Goal: Information Seeking & Learning: Check status

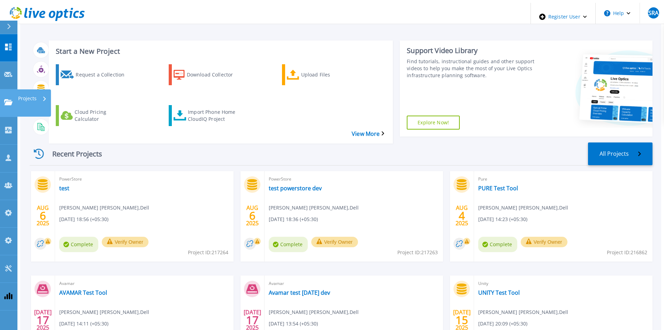
click at [11, 89] on link "Projects Projects" at bounding box center [8, 103] width 17 height 28
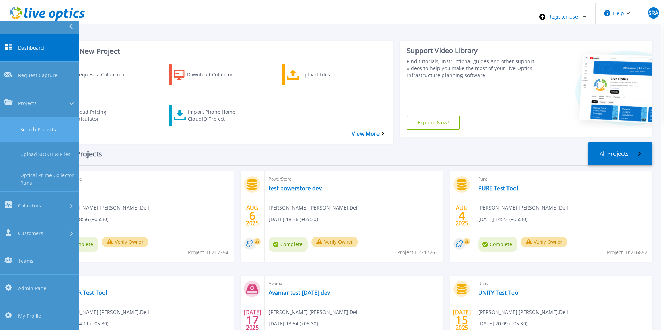
click at [15, 117] on link "Search Projects" at bounding box center [40, 129] width 80 height 25
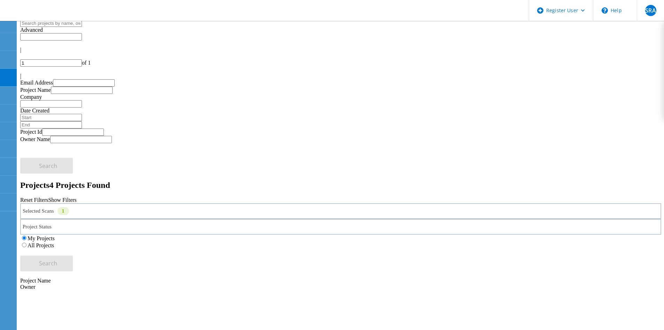
click at [54, 242] on label "All Projects" at bounding box center [41, 245] width 27 height 6
click at [27, 242] on input "All Projects" at bounding box center [24, 244] width 5 height 5
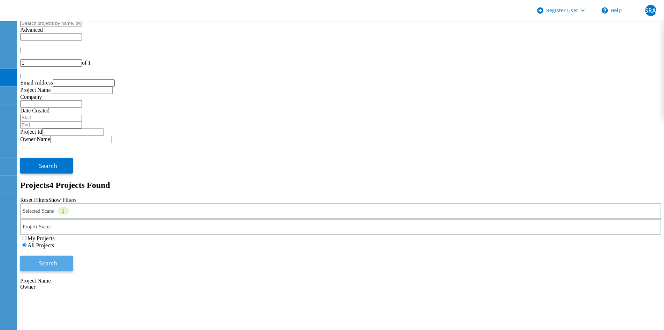
click at [57, 259] on span "Search" at bounding box center [48, 263] width 18 height 8
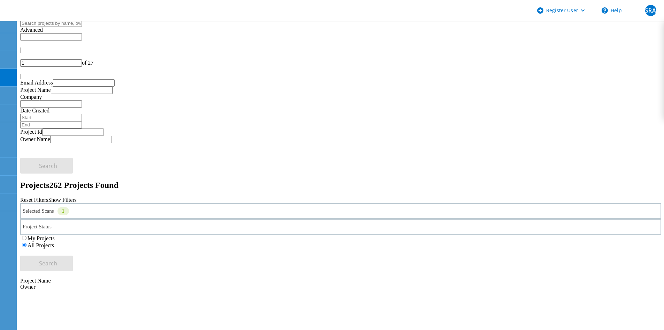
click at [652, 73] on div "|" at bounding box center [340, 76] width 641 height 6
type input "27"
drag, startPoint x: 89, startPoint y: 139, endPoint x: 93, endPoint y: 142, distance: 5.1
click at [54, 242] on label "All Projects" at bounding box center [41, 245] width 27 height 6
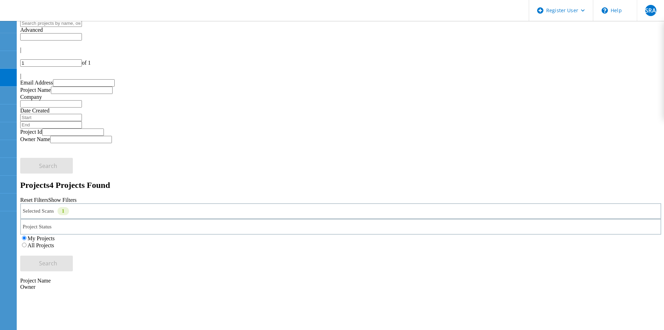
click at [27, 242] on input "All Projects" at bounding box center [24, 244] width 5 height 5
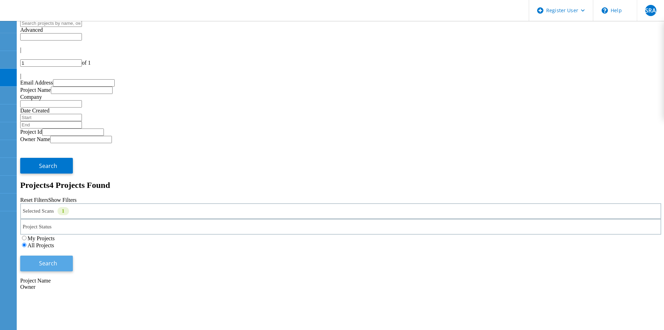
click at [57, 259] on span "Search" at bounding box center [48, 263] width 18 height 8
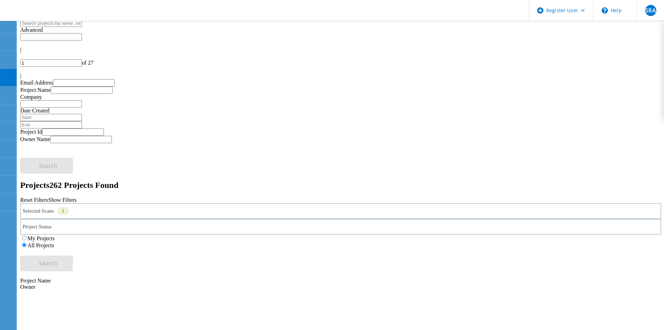
click at [661, 73] on div "|" at bounding box center [340, 76] width 641 height 6
click at [578, 59] on div "27 of 27" at bounding box center [340, 62] width 641 height 7
click at [567, 53] on div at bounding box center [340, 56] width 641 height 6
click at [333, 219] on div "Project Status In Progress Complete Published Anonymous Archived Error" at bounding box center [340, 227] width 641 height 16
click at [333, 219] on div "Project Status" at bounding box center [340, 227] width 641 height 16
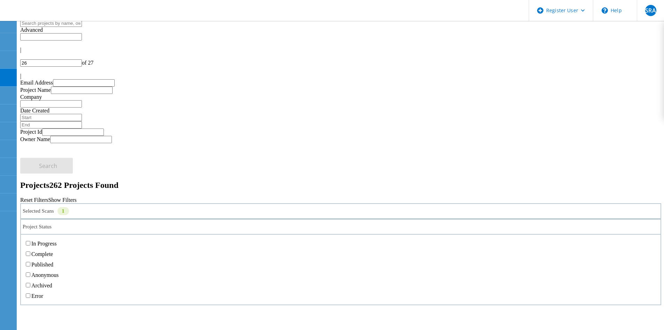
click at [53, 251] on label "Complete" at bounding box center [42, 254] width 22 height 6
click at [30, 251] on input "Complete" at bounding box center [28, 253] width 5 height 5
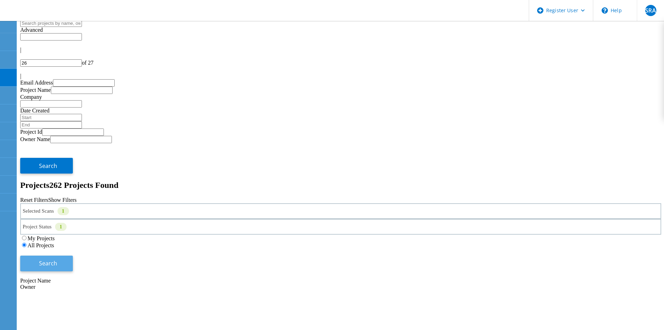
click at [73, 255] on button "Search" at bounding box center [46, 263] width 53 height 16
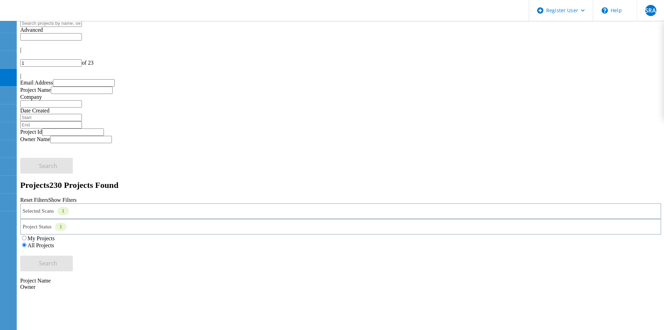
drag, startPoint x: 94, startPoint y: 176, endPoint x: 105, endPoint y: 179, distance: 11.2
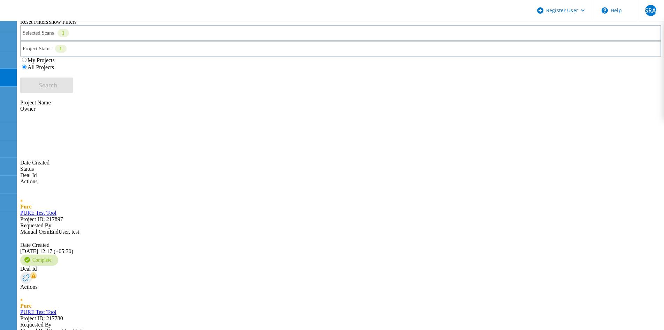
scroll to position [195, 0]
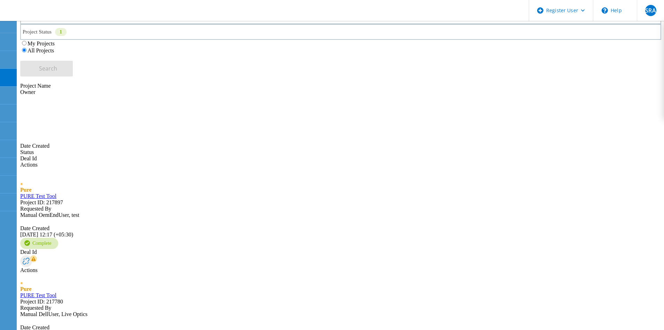
drag, startPoint x: 82, startPoint y: 232, endPoint x: 84, endPoint y: 236, distance: 4.2
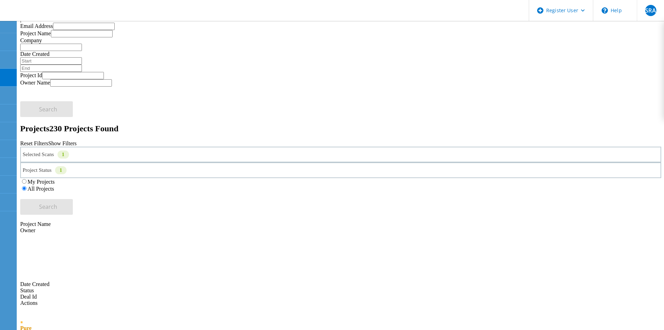
scroll to position [55, 0]
click at [576, 4] on div at bounding box center [340, 1] width 641 height 6
click at [651, 24] on div "|" at bounding box center [340, 21] width 641 height 6
click at [20, 3] on icon at bounding box center [20, 3] width 0 height 0
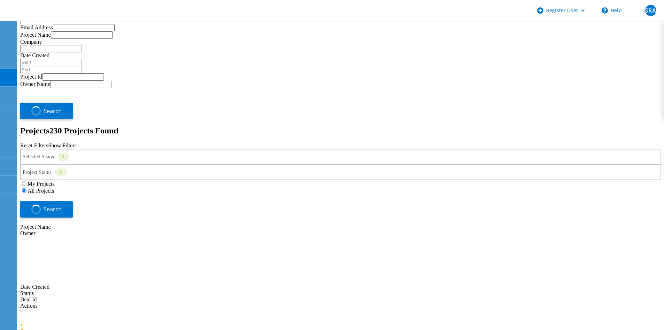
click at [20, 3] on icon at bounding box center [20, 3] width 0 height 0
drag, startPoint x: 93, startPoint y: 256, endPoint x: 90, endPoint y: 251, distance: 5.4
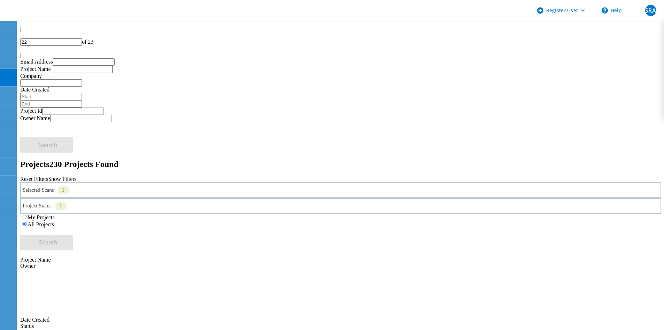
scroll to position [0, 0]
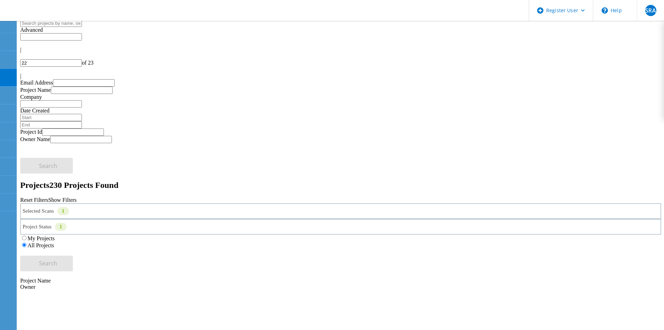
click at [135, 203] on div "Selected Scans 1" at bounding box center [340, 211] width 641 height 16
click at [136, 203] on div "Selected Scans 1" at bounding box center [340, 211] width 641 height 16
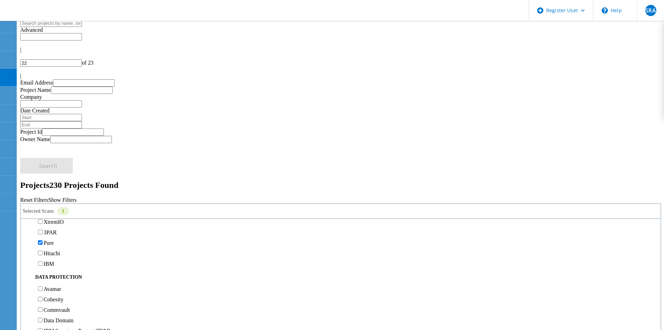
scroll to position [244, 0]
click at [53, 213] on label "3PAR" at bounding box center [50, 216] width 13 height 6
click at [43, 213] on input "3PAR" at bounding box center [40, 215] width 5 height 5
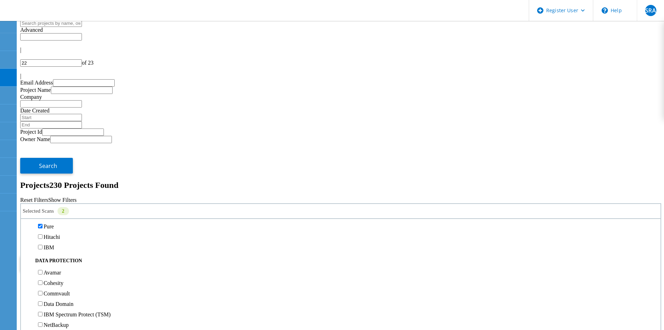
click at [52, 223] on label "Pure" at bounding box center [49, 226] width 10 height 6
click at [43, 224] on input "Pure" at bounding box center [40, 226] width 5 height 5
click at [57, 259] on span "Search" at bounding box center [48, 263] width 18 height 8
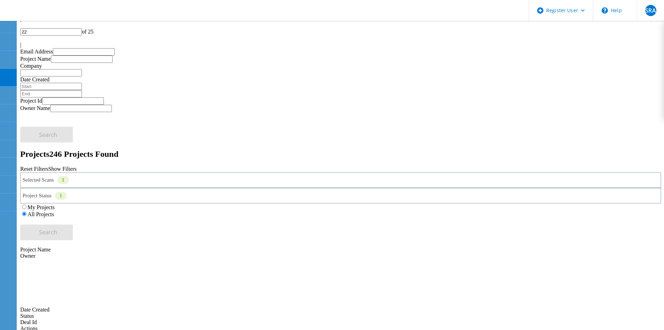
scroll to position [0, 0]
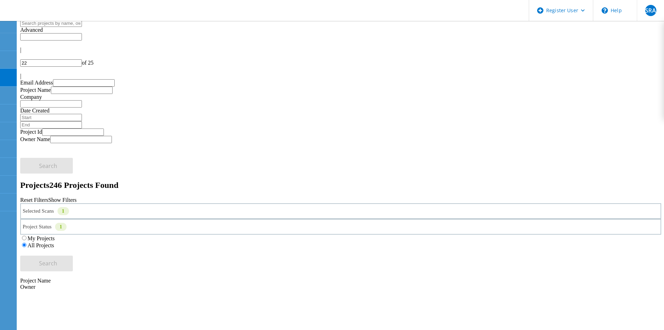
click at [152, 203] on div "Selected Scans 1" at bounding box center [340, 211] width 641 height 16
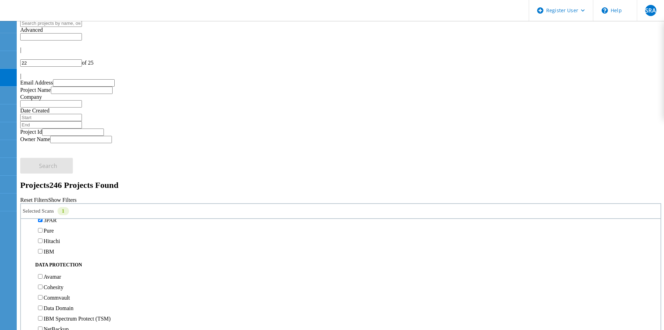
scroll to position [244, 0]
click at [54, 213] on label "3PAR" at bounding box center [50, 216] width 13 height 6
click at [43, 213] on input "3PAR" at bounding box center [40, 215] width 5 height 5
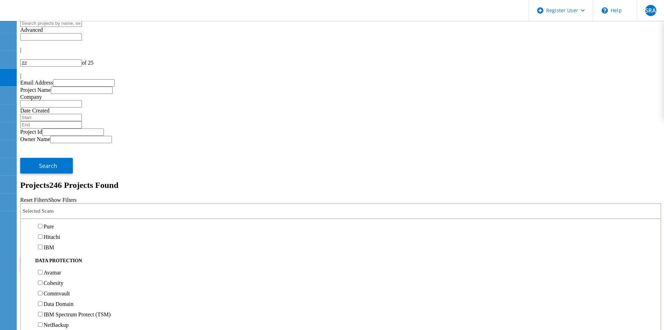
click at [54, 223] on label "Pure" at bounding box center [49, 226] width 10 height 6
click at [43, 224] on input "Pure" at bounding box center [40, 226] width 5 height 5
click at [57, 259] on span "Search" at bounding box center [48, 263] width 18 height 8
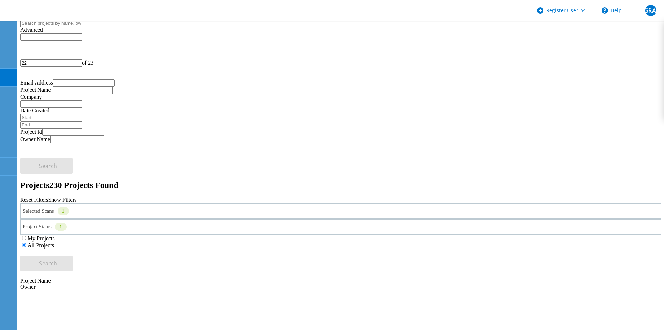
click at [381, 197] on div "Reset Filters Show Filters" at bounding box center [340, 200] width 641 height 6
click at [10, 25] on icon at bounding box center [8, 27] width 5 height 6
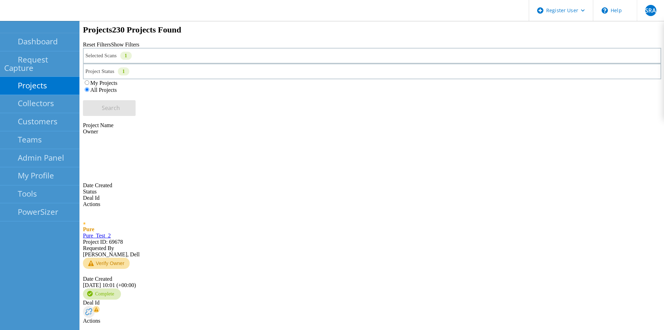
scroll to position [140, 0]
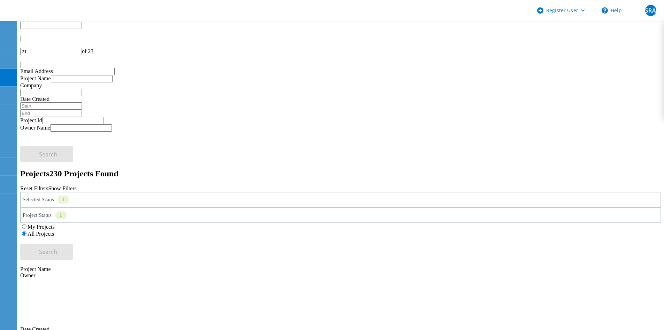
scroll to position [1, 0]
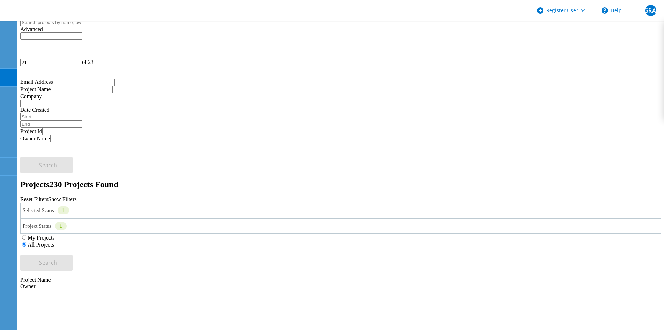
click at [573, 52] on div at bounding box center [340, 55] width 641 height 6
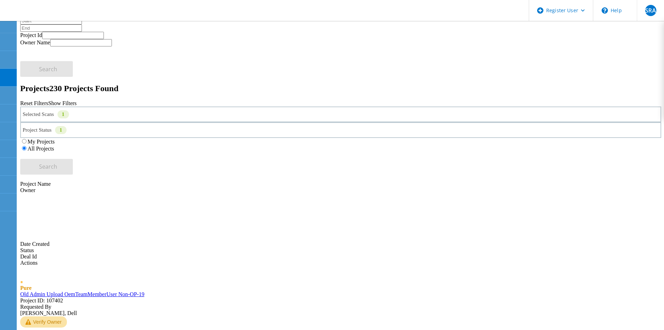
scroll to position [70, 0]
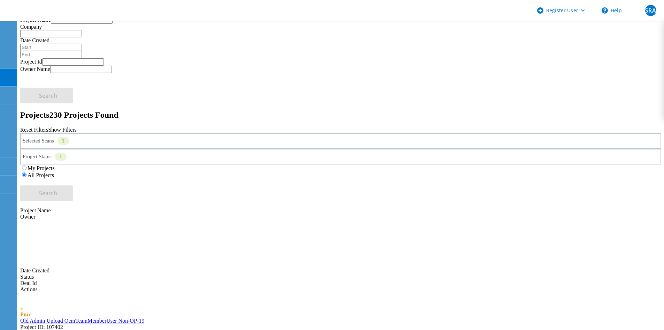
type input "19"
click at [153, 15] on header "Register User \n Help Explore Helpful Articles Contact Support SRA Dell Admin U…" at bounding box center [332, 10] width 664 height 21
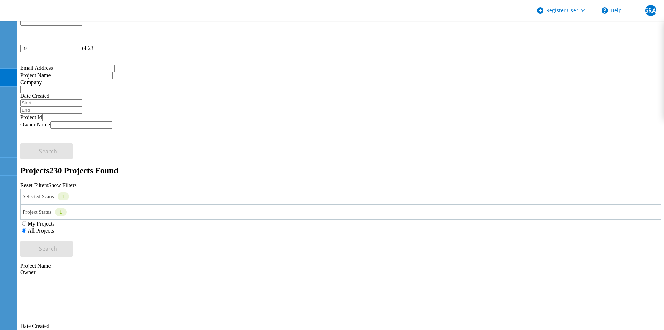
scroll to position [0, 0]
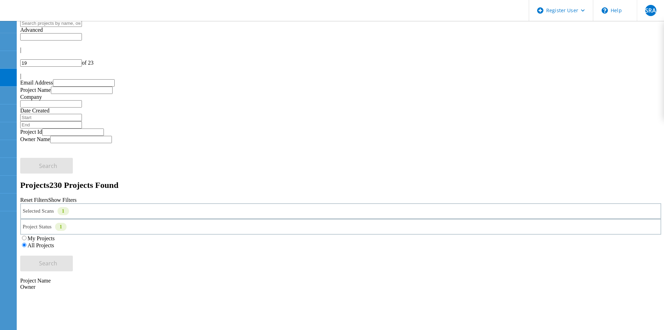
click at [111, 203] on div "Selected Scans 1" at bounding box center [340, 211] width 641 height 16
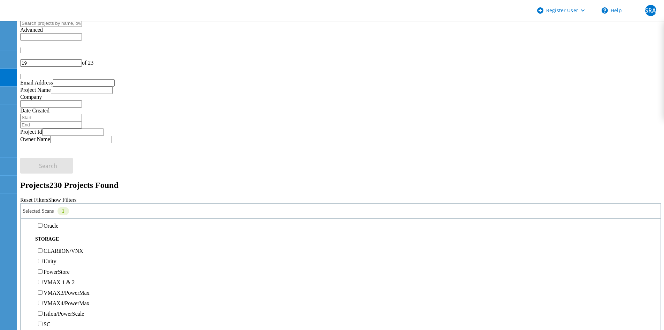
scroll to position [244, 0]
click at [54, 223] on label "Pure" at bounding box center [49, 226] width 10 height 6
click at [43, 224] on input "Pure" at bounding box center [40, 226] width 5 height 5
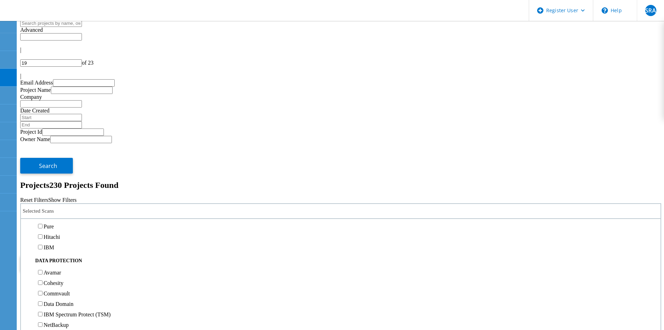
click at [53, 210] on div "3PAR" at bounding box center [340, 215] width 633 height 10
click at [53, 213] on label "3PAR" at bounding box center [50, 216] width 13 height 6
click at [43, 213] on input "3PAR" at bounding box center [40, 215] width 5 height 5
click at [559, 248] on div "Search" at bounding box center [340, 259] width 641 height 23
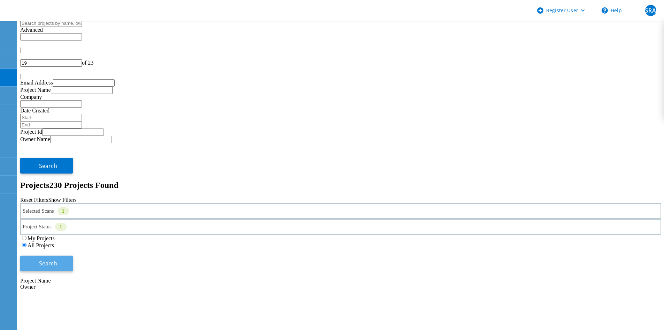
click at [73, 255] on button "Search" at bounding box center [46, 263] width 53 height 16
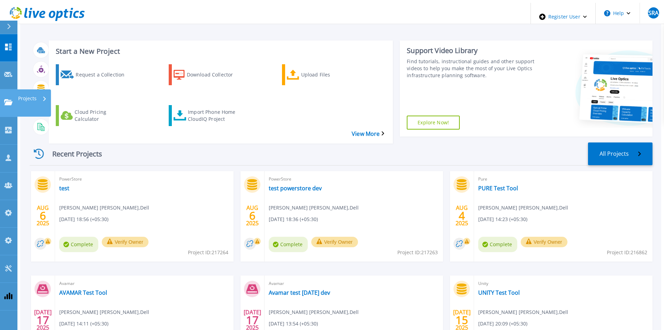
click at [8, 99] on icon at bounding box center [8, 102] width 8 height 6
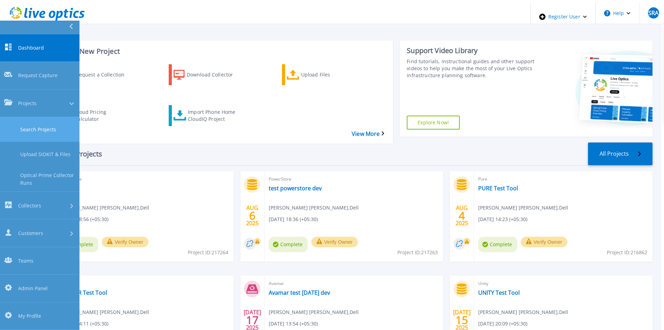
click at [36, 117] on link "Search Projects" at bounding box center [40, 129] width 80 height 25
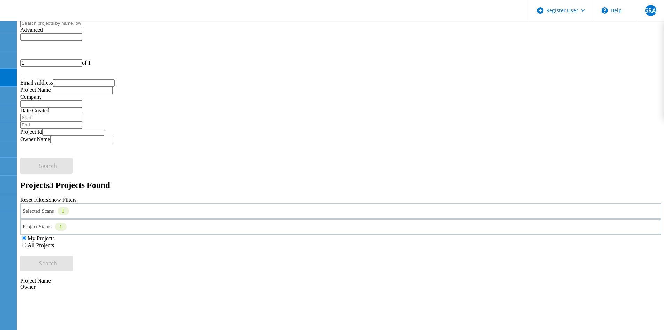
click at [125, 203] on div "Selected Scans 1" at bounding box center [340, 211] width 641 height 16
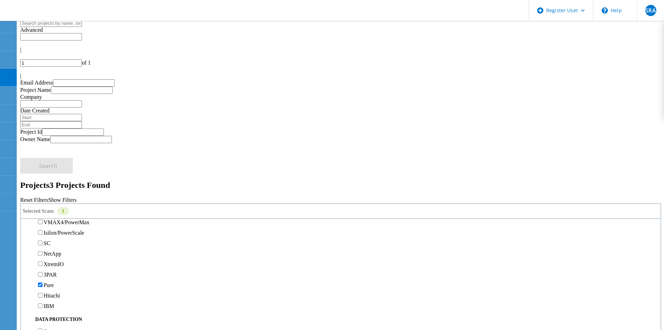
scroll to position [174, 0]
click at [52, 199] on label "PowerStore" at bounding box center [57, 202] width 26 height 6
click at [43, 199] on input "PowerStore" at bounding box center [40, 201] width 5 height 5
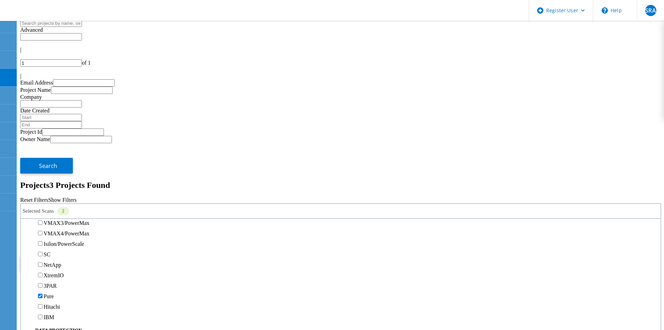
click at [54, 242] on label "All Projects" at bounding box center [41, 245] width 27 height 6
click at [27, 242] on input "All Projects" at bounding box center [24, 244] width 5 height 5
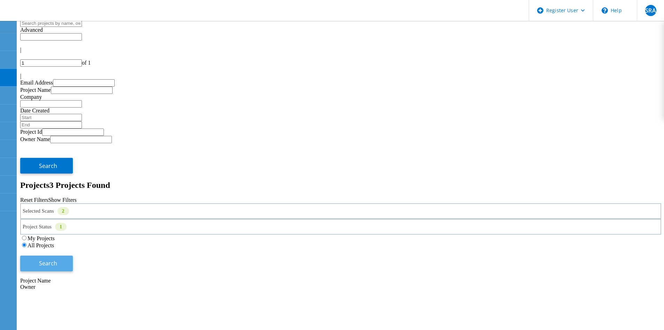
click at [73, 255] on button "Search" at bounding box center [46, 263] width 53 height 16
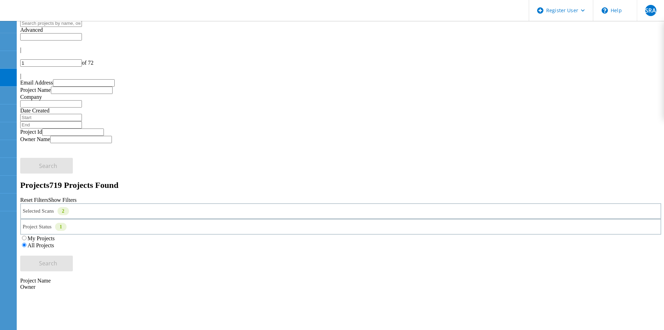
click at [652, 73] on div "|" at bounding box center [340, 76] width 641 height 6
click at [116, 203] on div "Selected Scans 2" at bounding box center [340, 211] width 641 height 16
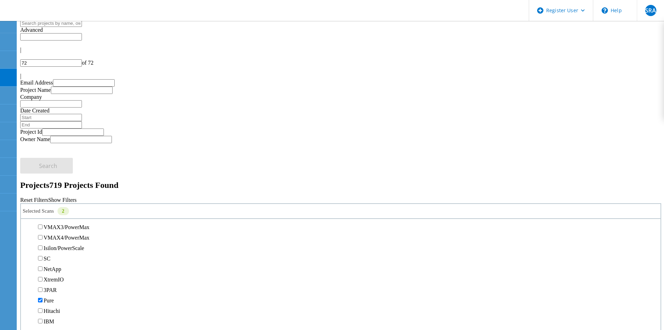
scroll to position [244, 0]
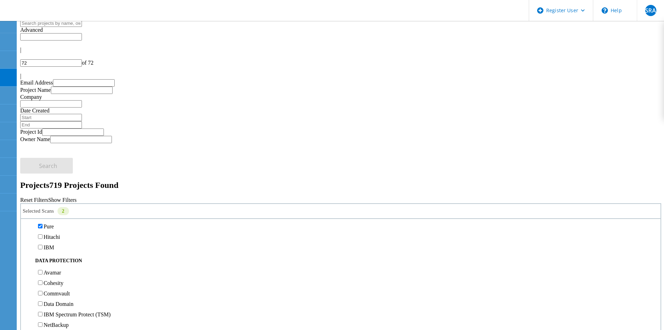
click at [54, 221] on div "Pure" at bounding box center [340, 226] width 633 height 10
click at [54, 223] on label "Pure" at bounding box center [49, 226] width 10 height 6
click at [43, 224] on input "Pure" at bounding box center [40, 226] width 5 height 5
click at [57, 259] on span "Search" at bounding box center [48, 263] width 18 height 8
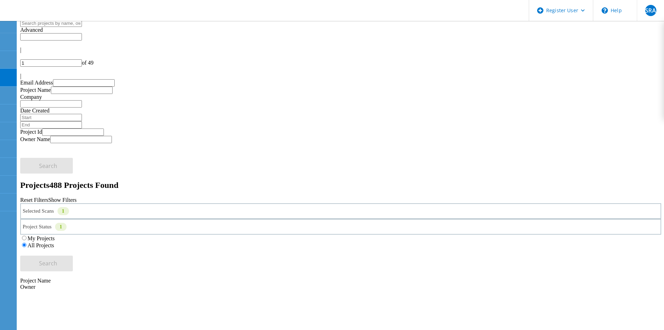
click at [661, 73] on div "|" at bounding box center [340, 76] width 641 height 6
type input "49"
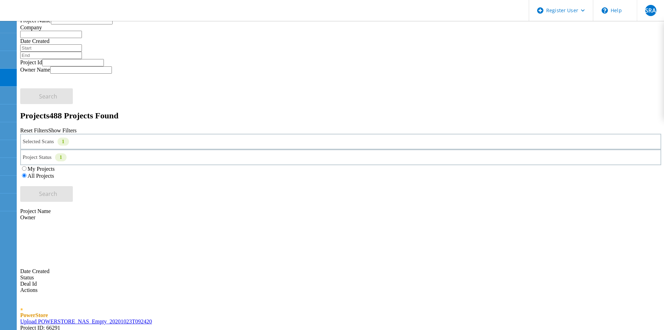
scroll to position [70, 0]
drag, startPoint x: 602, startPoint y: 34, endPoint x: 585, endPoint y: 30, distance: 17.1
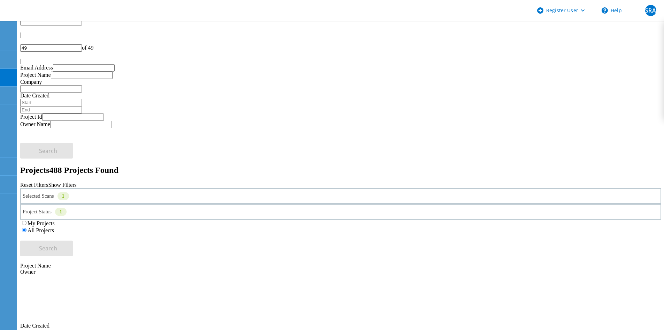
scroll to position [0, 0]
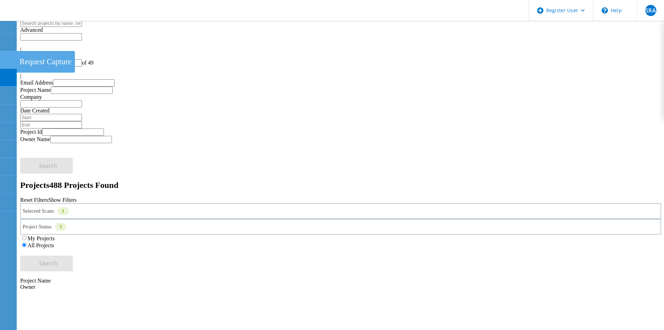
click at [8, 62] on div at bounding box center [8, 61] width 8 height 8
click at [9, 39] on icon at bounding box center [8, 42] width 8 height 7
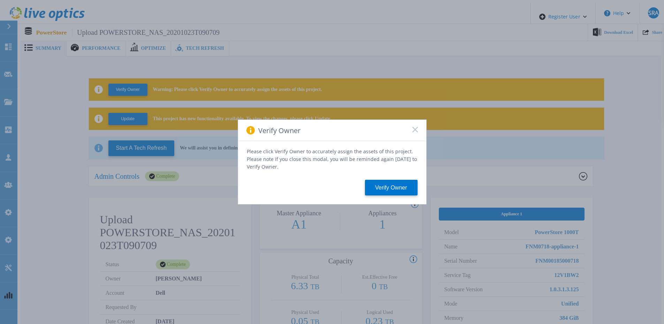
click at [414, 132] on icon at bounding box center [415, 130] width 6 height 6
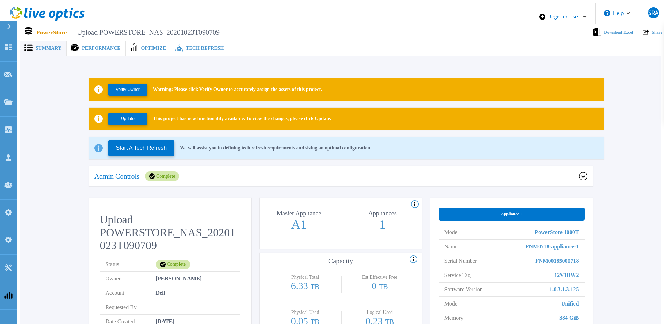
click at [177, 46] on icon at bounding box center [179, 48] width 5 height 5
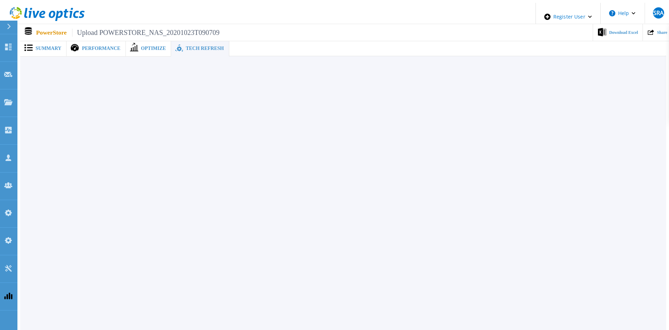
click at [36, 46] on span "Summary" at bounding box center [49, 48] width 26 height 5
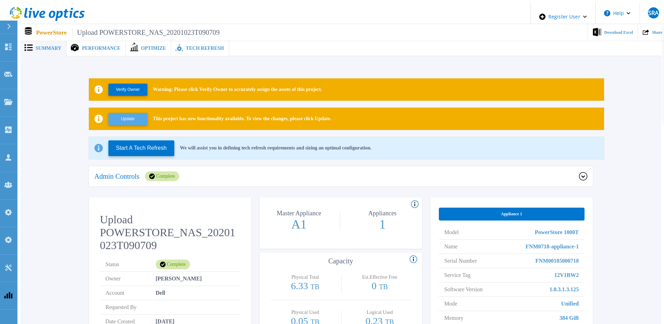
click at [121, 120] on button "Update" at bounding box center [127, 119] width 39 height 12
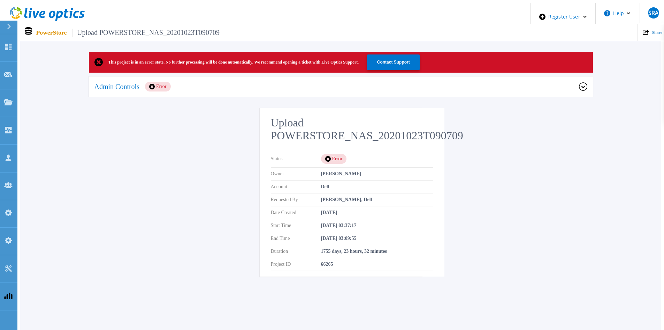
click at [176, 89] on div "Admin Controls Error" at bounding box center [341, 86] width 504 height 21
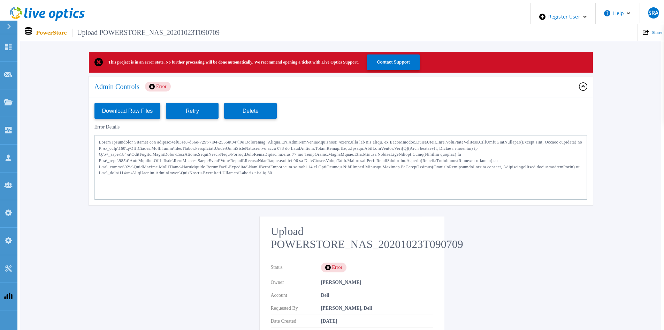
click at [176, 89] on div "Admin Controls Error" at bounding box center [341, 86] width 504 height 21
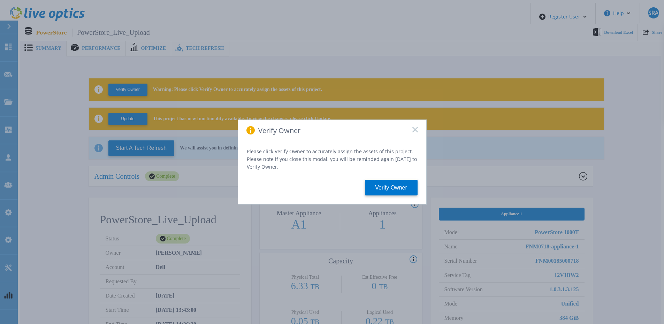
click at [416, 133] on icon at bounding box center [415, 130] width 6 height 6
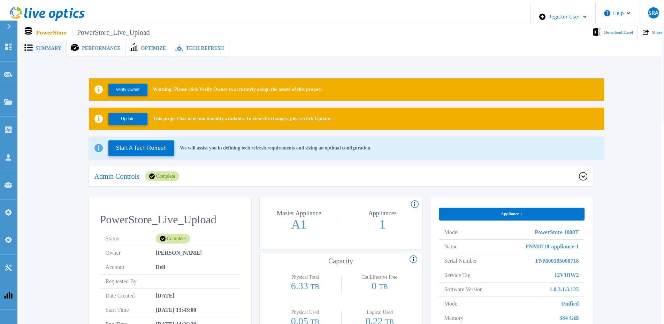
click at [124, 124] on div "Update This project has new functionality available. To view the changes, pleas…" at bounding box center [346, 119] width 515 height 22
click at [127, 120] on button "Update" at bounding box center [127, 119] width 39 height 12
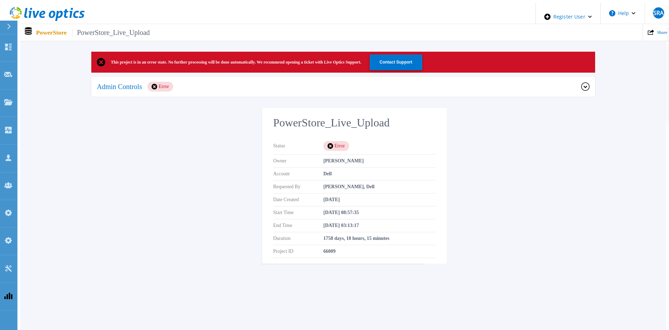
drag, startPoint x: 184, startPoint y: 165, endPoint x: 174, endPoint y: 4, distance: 161.4
click at [184, 162] on div "This project is in an error state. No further processing will be done automatic…" at bounding box center [343, 162] width 646 height 220
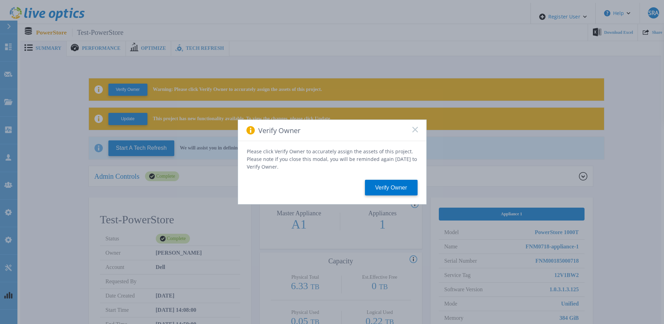
click at [415, 130] on icon at bounding box center [415, 130] width 6 height 6
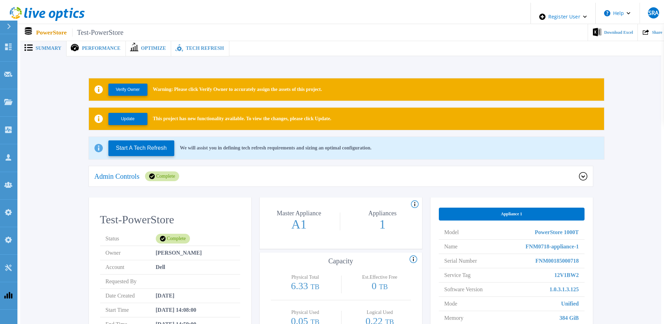
click at [33, 113] on div "Verify Owner Warning: Please click Verify Owner to accurately assign the assets…" at bounding box center [341, 256] width 620 height 378
click at [171, 52] on div "Tech Refresh" at bounding box center [200, 48] width 58 height 16
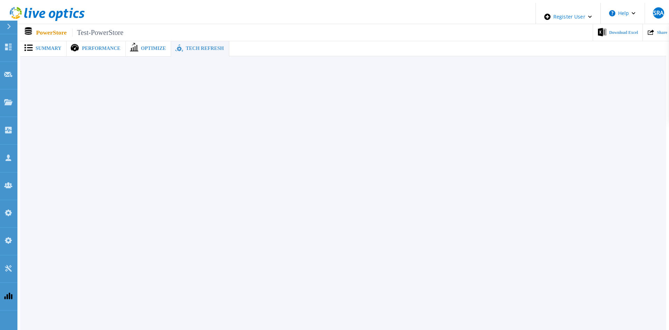
click at [141, 47] on span "Optimize" at bounding box center [153, 48] width 25 height 5
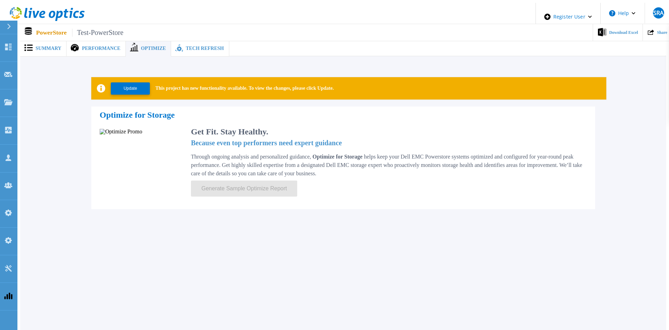
click at [101, 47] on span "Performance" at bounding box center [101, 48] width 38 height 5
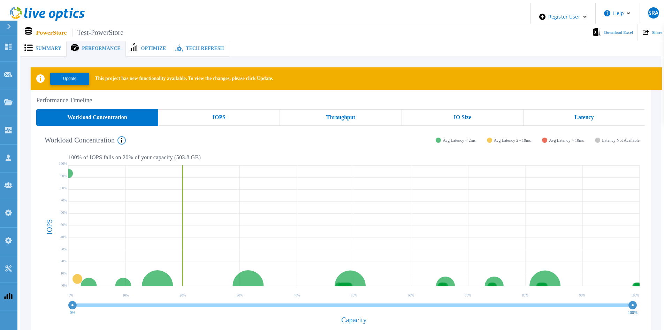
click at [32, 46] on span at bounding box center [27, 48] width 15 height 8
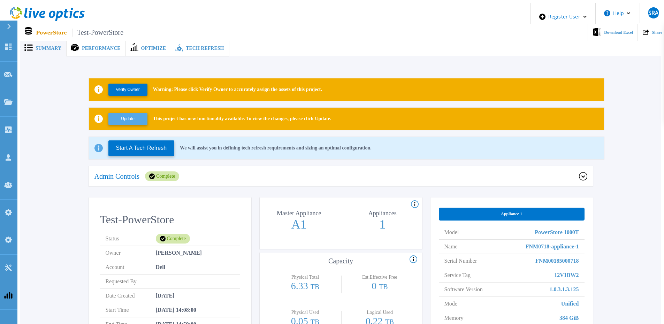
click at [123, 116] on button "Update" at bounding box center [127, 119] width 39 height 12
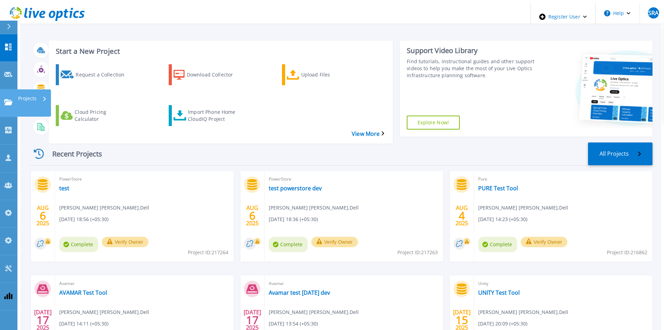
click at [14, 89] on link "Projects Projects" at bounding box center [8, 103] width 17 height 28
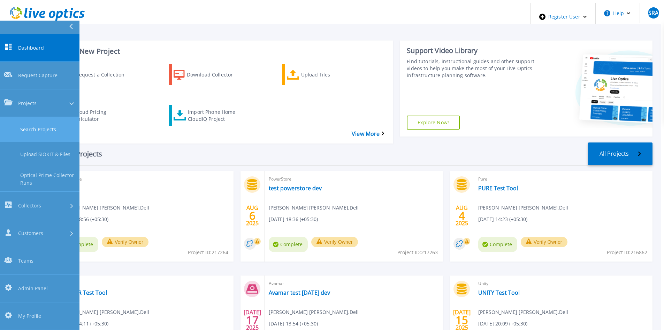
click at [56, 117] on link "Search Projects" at bounding box center [40, 129] width 80 height 25
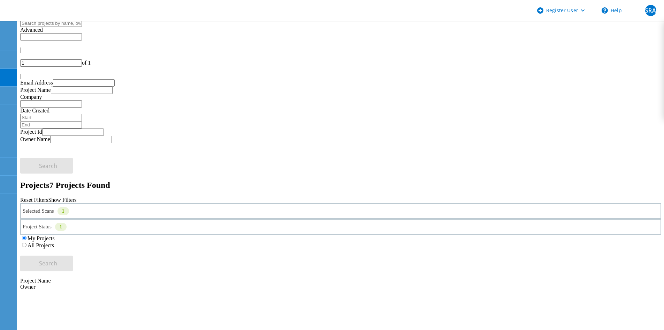
click at [164, 203] on div "Selected Scans 1" at bounding box center [340, 211] width 641 height 16
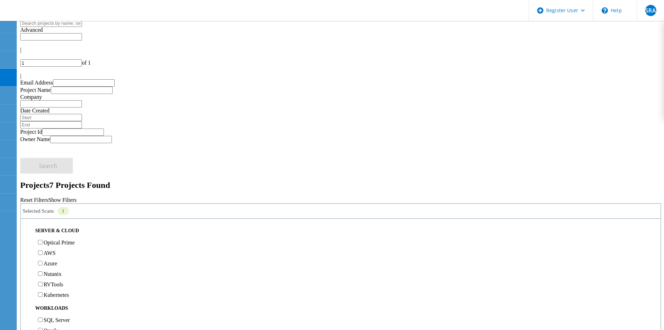
click at [423, 234] on div "My Projects All Projects" at bounding box center [340, 241] width 641 height 14
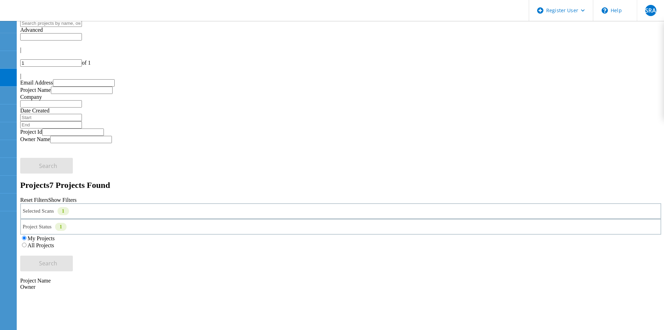
click at [54, 242] on label "All Projects" at bounding box center [41, 245] width 27 height 6
click at [27, 242] on input "All Projects" at bounding box center [24, 244] width 5 height 5
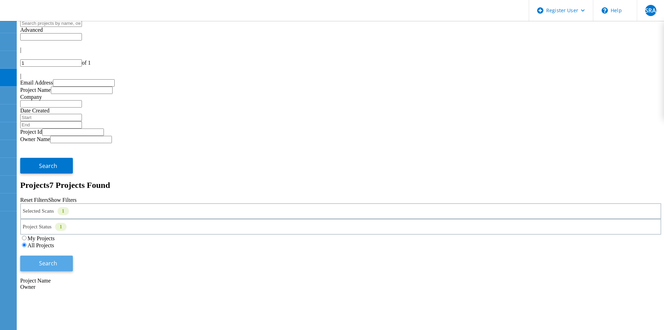
click at [57, 259] on span "Search" at bounding box center [48, 263] width 18 height 8
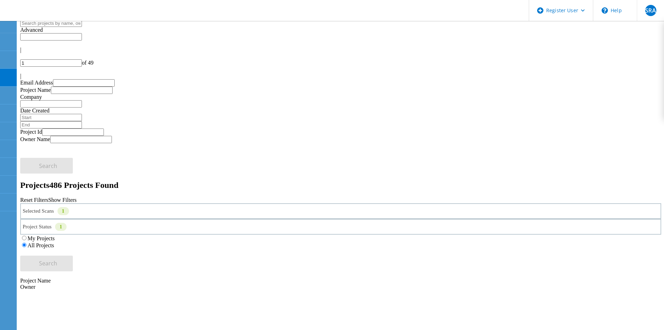
click at [20, 78] on icon at bounding box center [20, 78] width 0 height 0
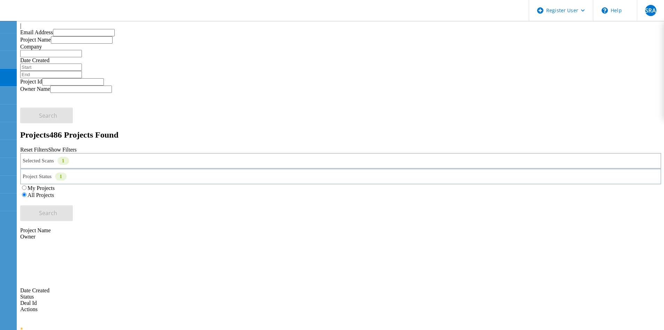
scroll to position [77, 0]
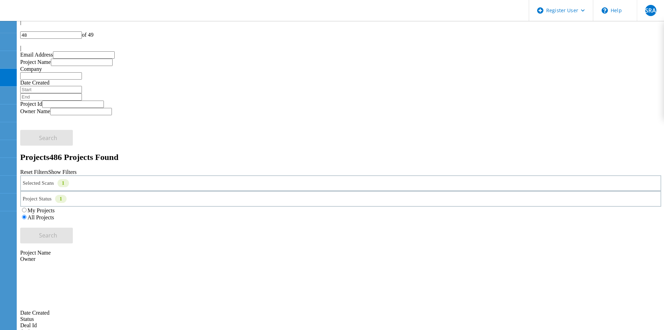
scroll to position [0, 0]
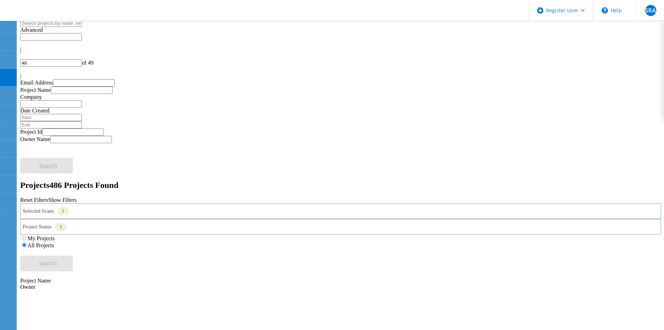
click at [569, 53] on div at bounding box center [340, 56] width 641 height 6
type input "47"
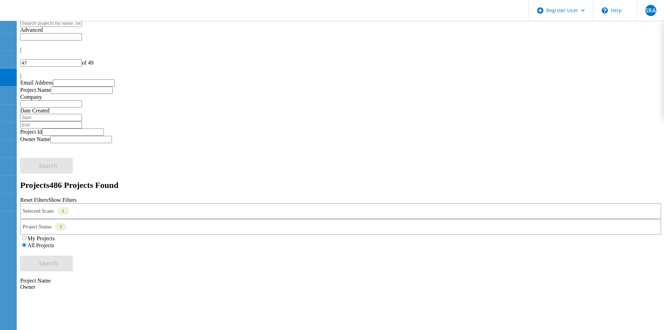
copy span "78632"
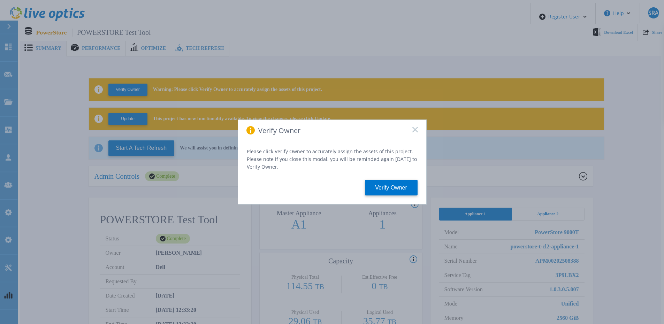
click at [416, 132] on icon at bounding box center [415, 130] width 6 height 6
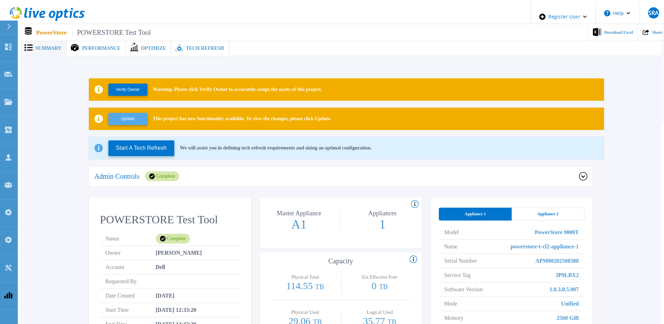
click at [138, 114] on button "Update" at bounding box center [127, 119] width 39 height 12
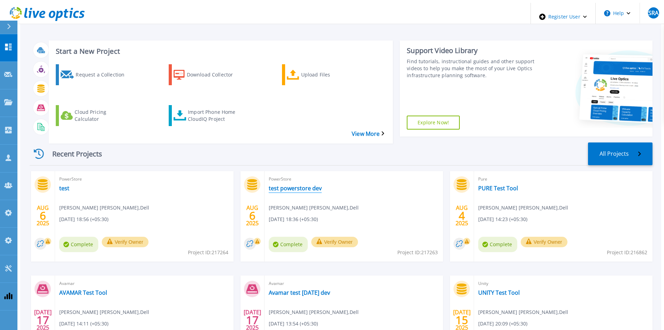
click at [290, 184] on link "test powerstore dev" at bounding box center [295, 187] width 53 height 7
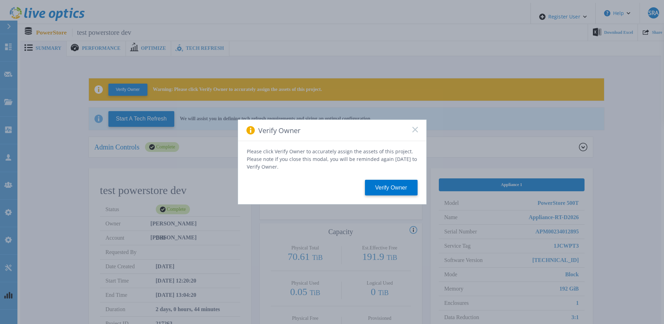
click at [414, 131] on icon at bounding box center [415, 130] width 6 height 6
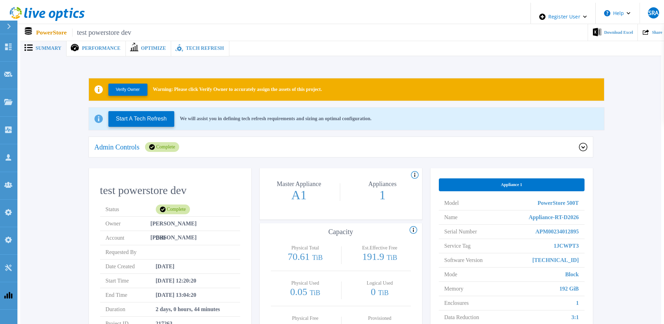
click at [409, 142] on div "Admin Controls Complete" at bounding box center [336, 147] width 485 height 10
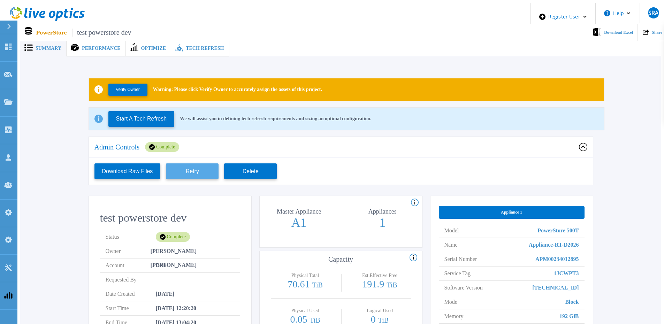
click at [190, 164] on button "Retry" at bounding box center [192, 172] width 53 height 16
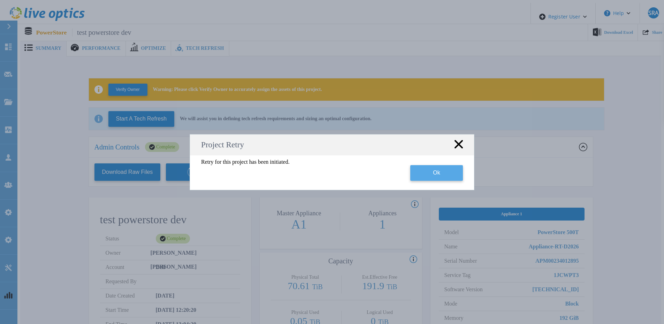
click at [447, 176] on button "Ok" at bounding box center [436, 173] width 53 height 16
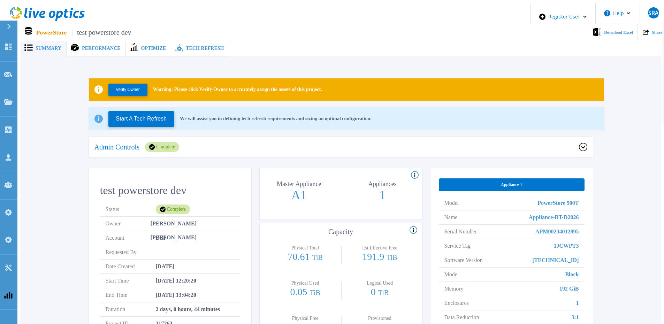
click at [247, 150] on div "Admin Controls Complete" at bounding box center [341, 147] width 504 height 21
click at [171, 40] on div "Tech Refresh" at bounding box center [200, 48] width 58 height 16
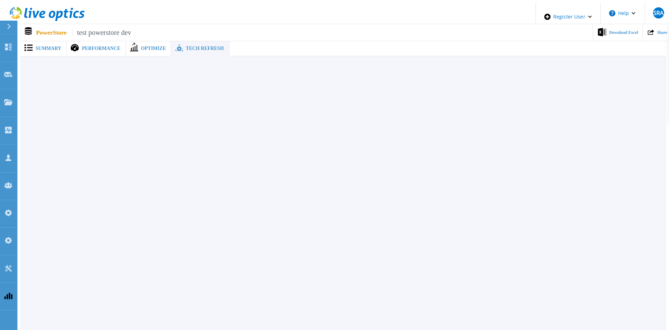
click at [49, 41] on div "Summary" at bounding box center [43, 48] width 46 height 16
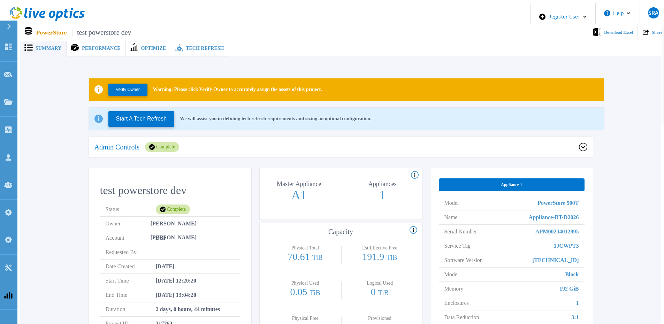
click at [244, 148] on div "Admin Controls Complete" at bounding box center [336, 147] width 485 height 10
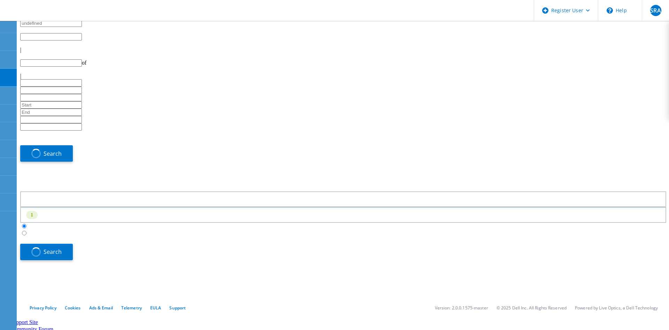
type input "1"
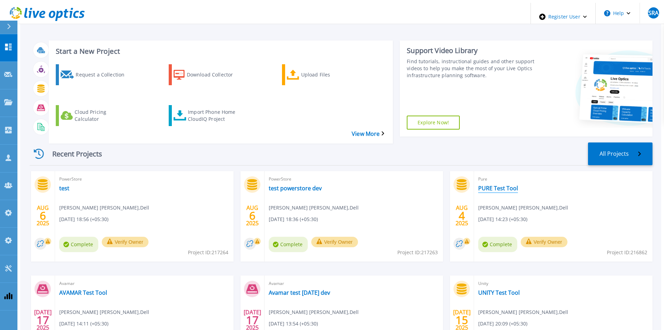
click at [508, 184] on link "PURE Test Tool" at bounding box center [498, 187] width 40 height 7
click at [15, 89] on link "Projects Projects" at bounding box center [8, 103] width 17 height 28
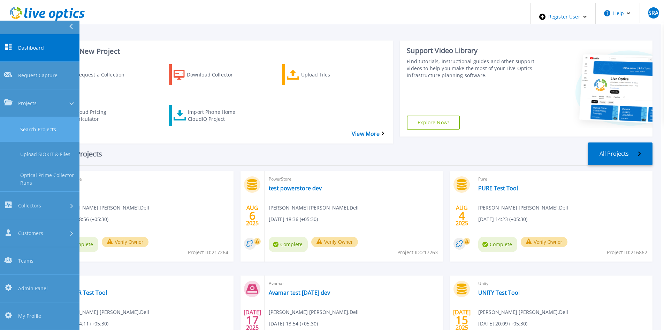
click at [25, 117] on link "Search Projects" at bounding box center [40, 129] width 80 height 25
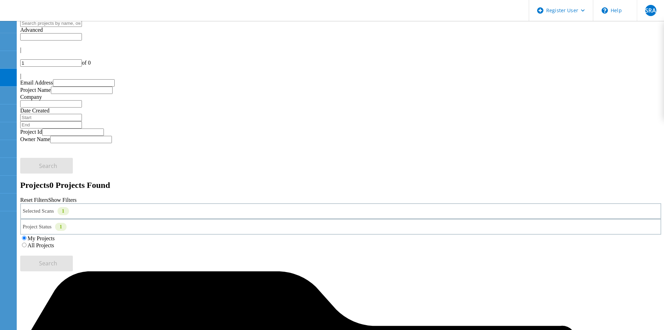
click at [54, 242] on label "All Projects" at bounding box center [41, 245] width 27 height 6
click at [27, 242] on input "All Projects" at bounding box center [24, 244] width 5 height 5
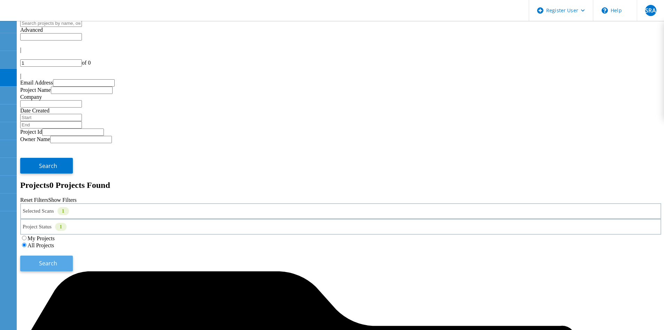
click at [73, 255] on button "Search" at bounding box center [46, 263] width 53 height 16
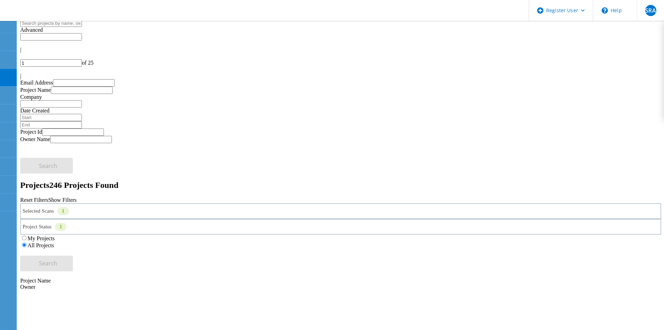
click at [132, 203] on div "Selected Scans 1" at bounding box center [340, 211] width 641 height 16
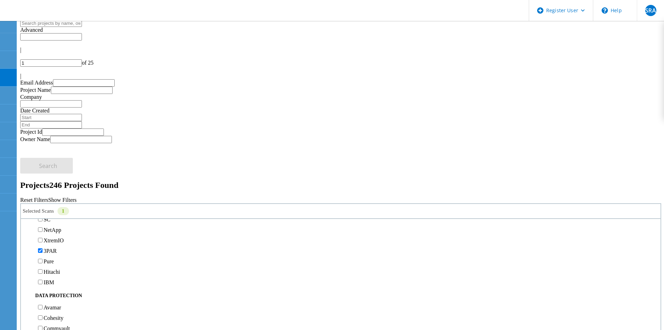
scroll to position [279, 0]
click at [57, 178] on label "3PAR" at bounding box center [50, 181] width 13 height 6
click at [43, 178] on input "3PAR" at bounding box center [40, 180] width 5 height 5
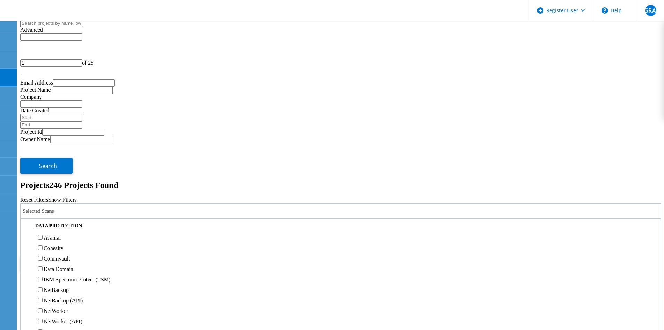
click at [54, 188] on label "Pure" at bounding box center [49, 191] width 10 height 6
click at [43, 189] on input "Pure" at bounding box center [40, 191] width 5 height 5
click at [73, 255] on button "Search" at bounding box center [46, 263] width 53 height 16
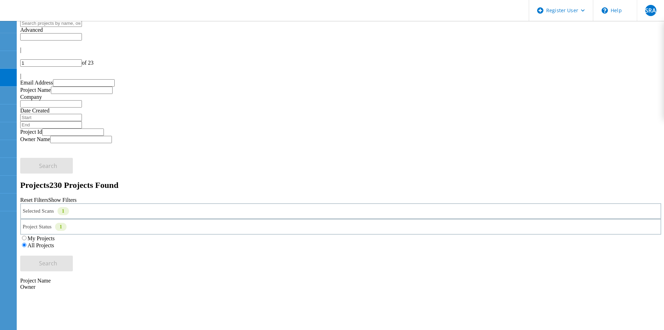
click at [652, 73] on div "|" at bounding box center [340, 76] width 641 height 6
click at [569, 53] on div at bounding box center [340, 56] width 641 height 6
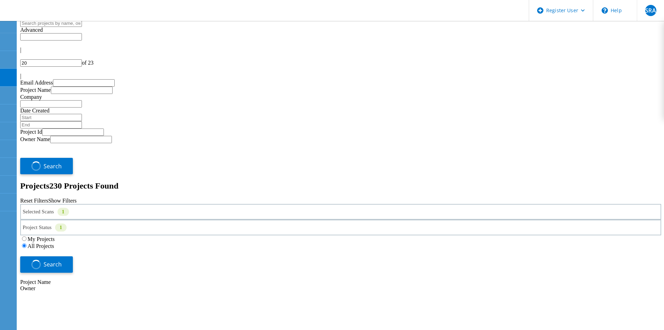
click at [569, 53] on div at bounding box center [340, 56] width 641 height 6
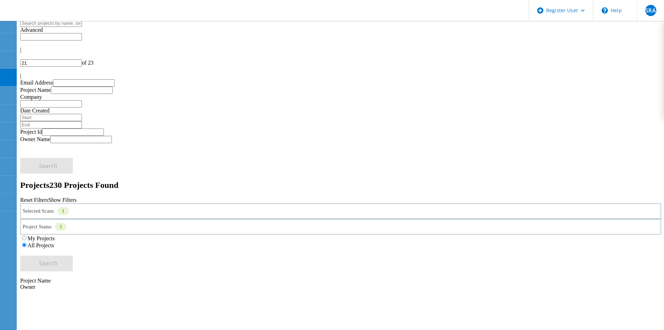
click at [20, 58] on icon at bounding box center [20, 58] width 0 height 0
click at [568, 53] on div at bounding box center [340, 56] width 641 height 6
type input "17"
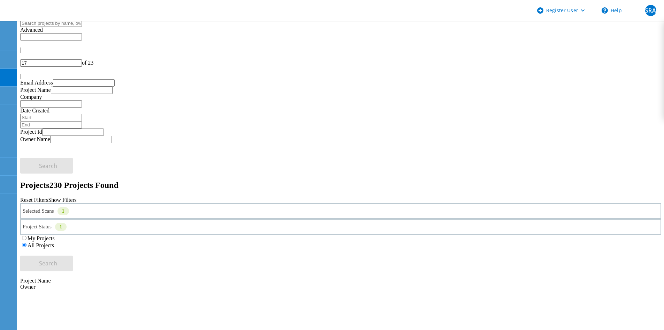
drag, startPoint x: 89, startPoint y: 136, endPoint x: 81, endPoint y: 140, distance: 8.9
click at [105, 203] on div "Selected Scans 1" at bounding box center [340, 211] width 641 height 16
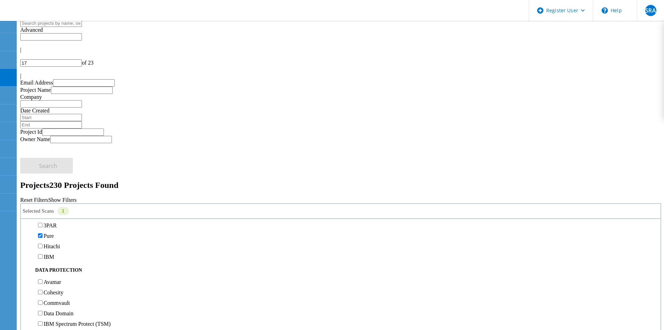
scroll to position [244, 0]
click at [57, 213] on label "3PAR" at bounding box center [50, 216] width 13 height 6
click at [43, 213] on input "3PAR" at bounding box center [40, 215] width 5 height 5
click at [57, 221] on div "Pure" at bounding box center [340, 226] width 633 height 10
click at [54, 223] on label "Pure" at bounding box center [49, 226] width 10 height 6
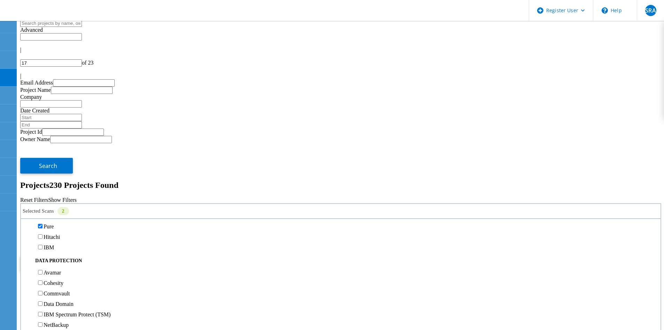
click at [43, 224] on input "Pure" at bounding box center [40, 226] width 5 height 5
click at [73, 255] on button "Search" at bounding box center [46, 263] width 53 height 16
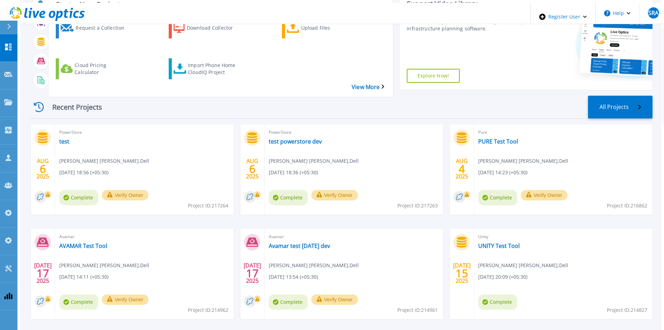
scroll to position [57, 0]
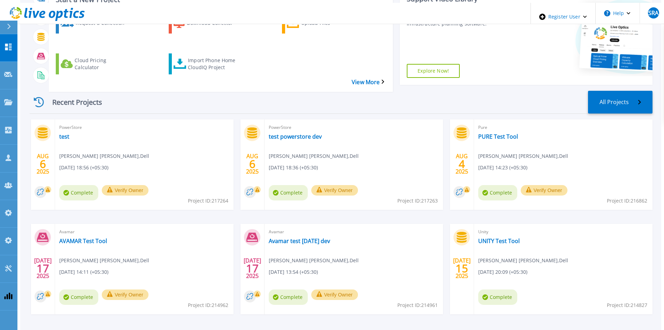
scroll to position [57, 0]
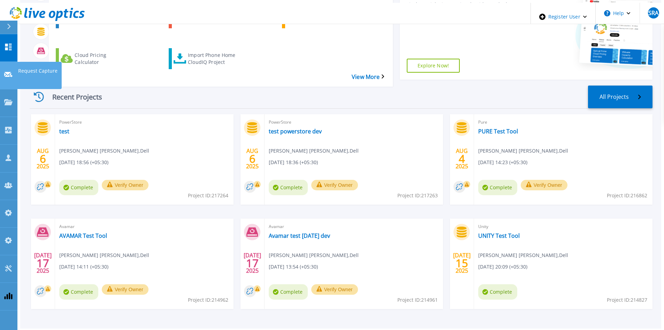
click at [6, 67] on link "Request Capture Request Capture" at bounding box center [8, 76] width 17 height 28
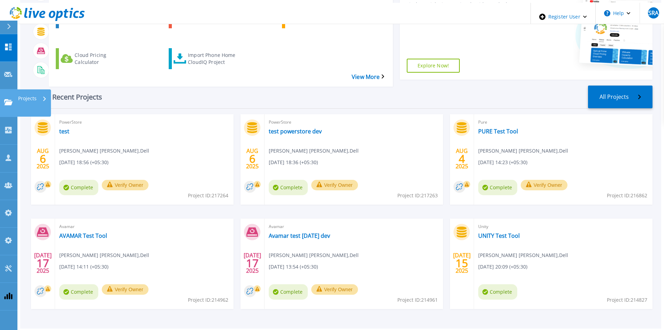
click at [7, 99] on icon at bounding box center [8, 102] width 8 height 6
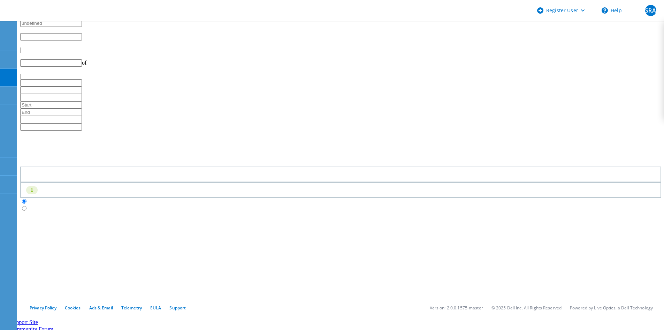
type input "1"
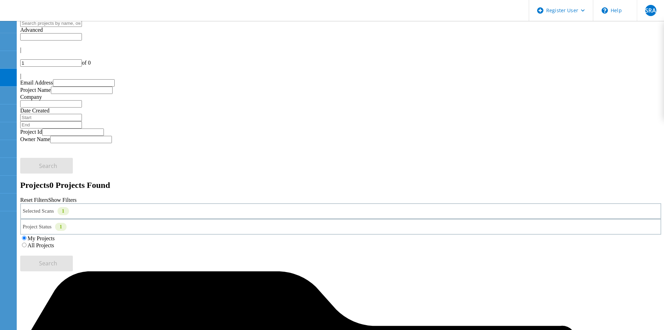
click at [122, 203] on div "Selected Scans 1" at bounding box center [340, 211] width 641 height 16
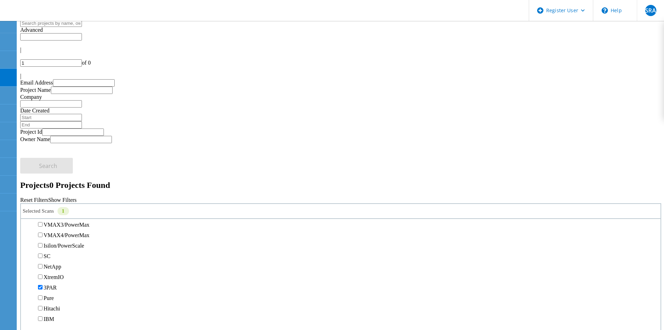
scroll to position [244, 0]
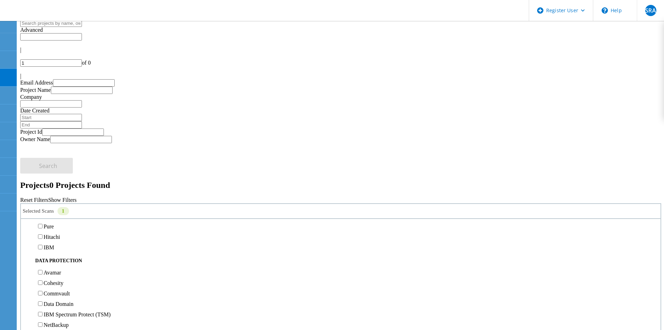
click at [54, 242] on label "All Projects" at bounding box center [41, 245] width 27 height 6
click at [27, 242] on input "All Projects" at bounding box center [24, 244] width 5 height 5
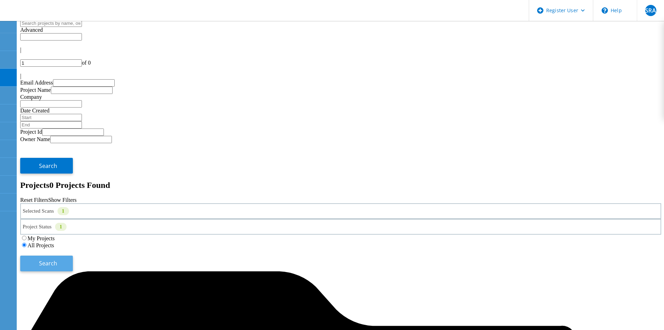
click at [73, 255] on button "Search" at bounding box center [46, 263] width 53 height 16
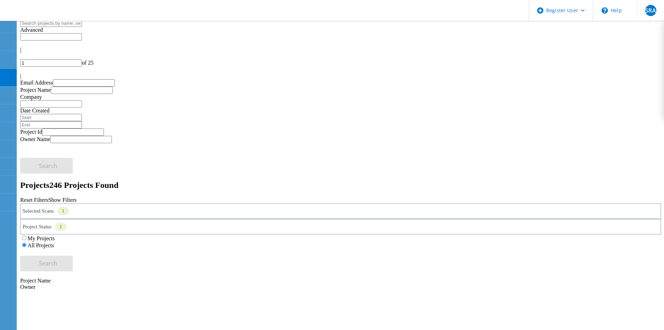
copy span "215155"
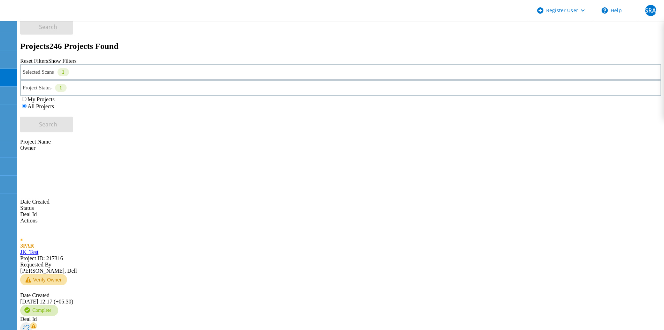
scroll to position [139, 0]
copy span "215152"
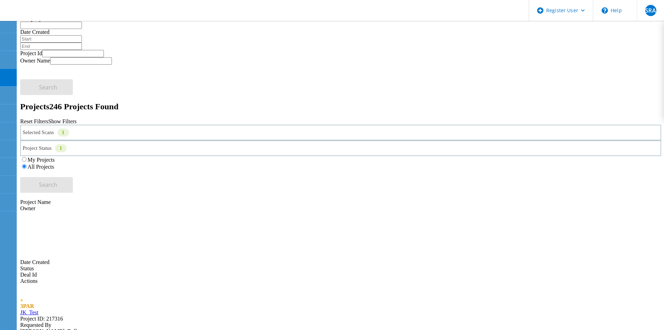
scroll to position [0, 0]
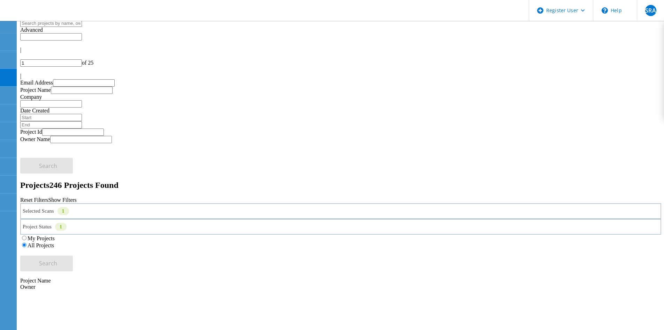
click at [134, 180] on div "Projects 246 Projects Found" at bounding box center [340, 184] width 641 height 9
copy span "217316"
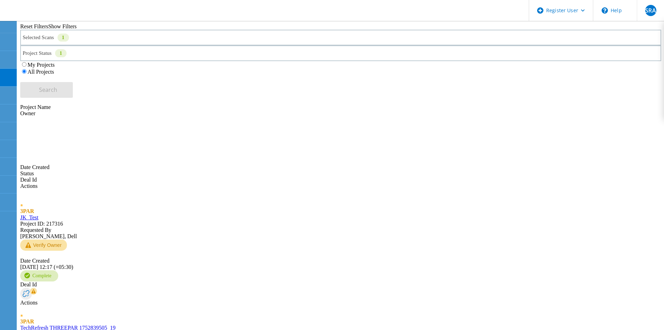
scroll to position [188, 0]
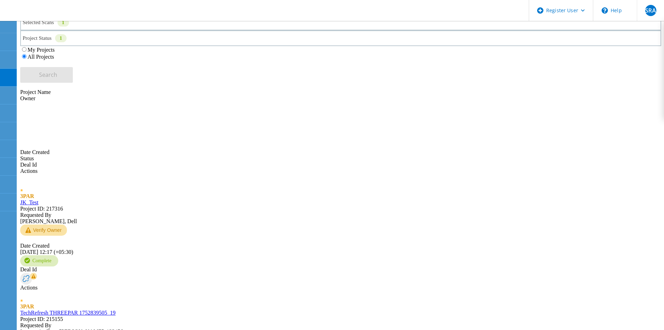
copy span "215148"
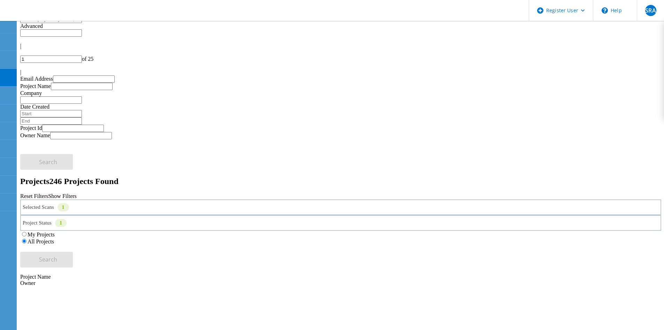
scroll to position [0, 0]
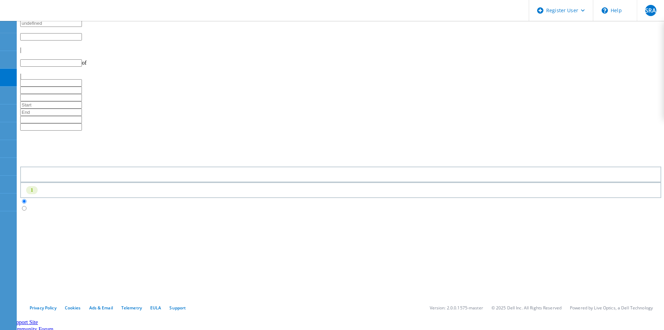
type input "1"
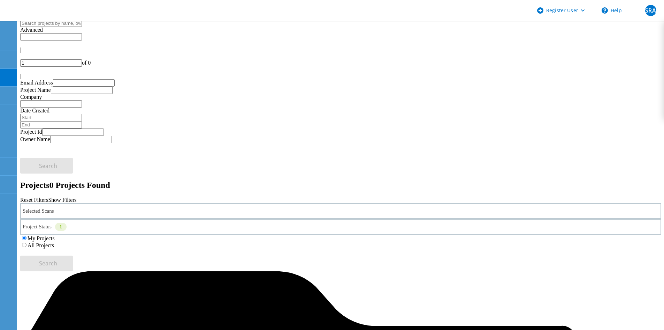
click at [108, 203] on div "Selected Scans" at bounding box center [340, 211] width 641 height 16
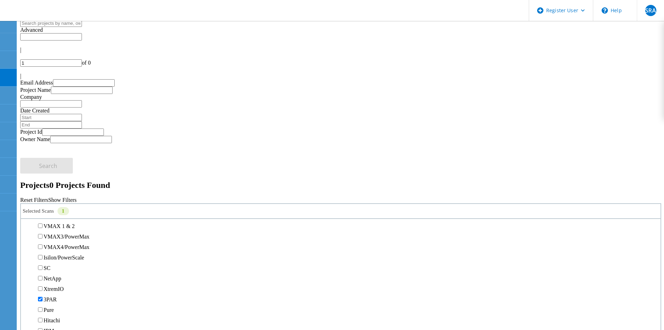
scroll to position [244, 0]
click at [54, 223] on label "Pure" at bounding box center [49, 226] width 10 height 6
click at [43, 224] on input "Pure" at bounding box center [40, 226] width 5 height 5
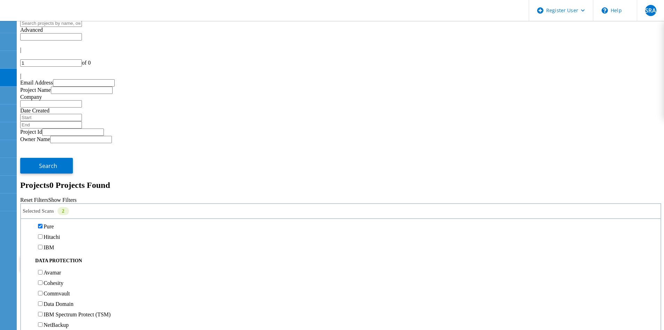
click at [56, 213] on label "3PAR" at bounding box center [50, 216] width 13 height 6
click at [43, 213] on input "3PAR" at bounding box center [40, 215] width 5 height 5
click at [54, 242] on label "All Projects" at bounding box center [41, 245] width 27 height 6
click at [27, 242] on input "All Projects" at bounding box center [24, 244] width 5 height 5
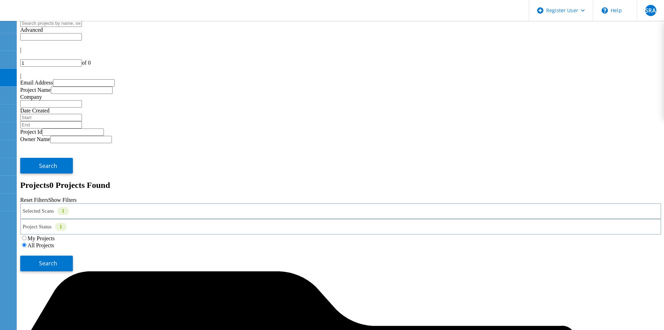
click at [603, 203] on div "Selected Scans 1 Project Status 1 In Progress Complete Published Anonymous Arch…" at bounding box center [340, 237] width 641 height 68
click at [73, 255] on button "Search" at bounding box center [46, 263] width 53 height 16
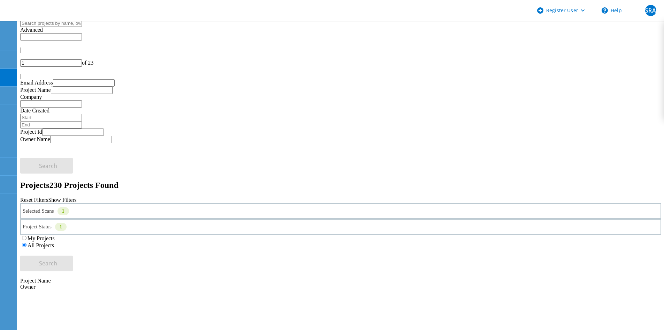
copy span "217897"
click at [171, 203] on div "Selected Scans 1" at bounding box center [340, 211] width 641 height 16
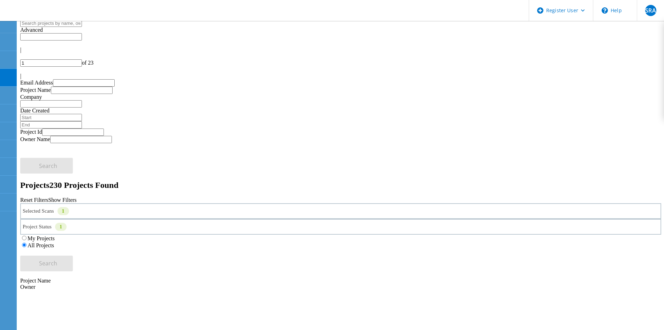
copy span "217780"
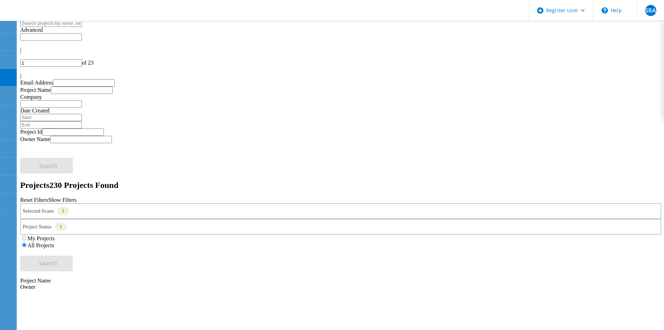
drag, startPoint x: 86, startPoint y: 139, endPoint x: 282, endPoint y: 1, distance: 239.4
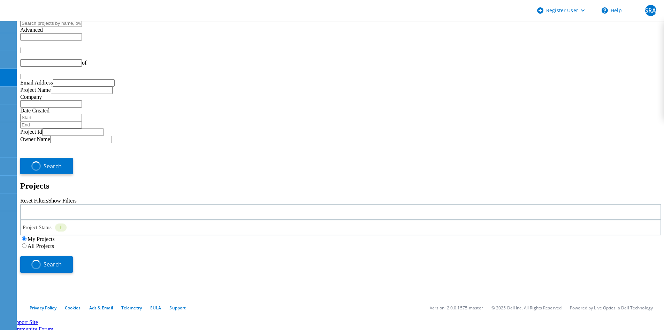
type input "1"
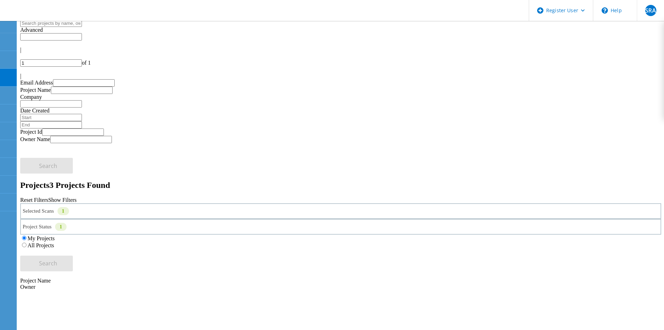
click at [94, 203] on div "Selected Scans 1" at bounding box center [340, 211] width 641 height 16
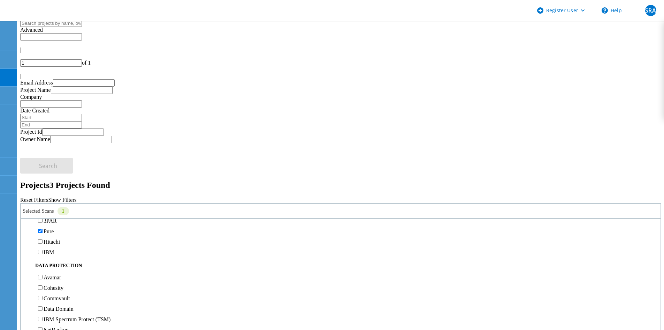
scroll to position [279, 0]
click at [52, 186] on div "Pure" at bounding box center [340, 191] width 633 height 10
click at [54, 188] on label "Pure" at bounding box center [49, 191] width 10 height 6
click at [43, 189] on input "Pure" at bounding box center [40, 191] width 5 height 5
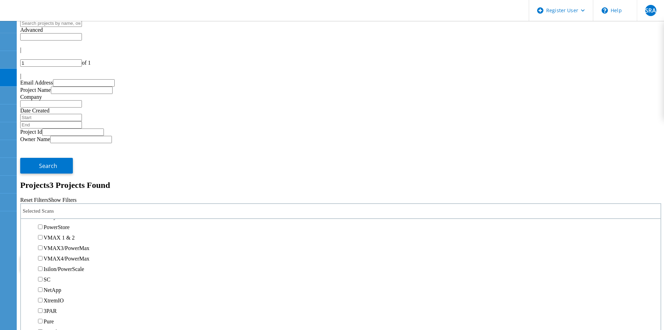
scroll to position [139, 0]
click at [56, 223] on label "Unity" at bounding box center [50, 226] width 13 height 6
click at [43, 224] on input "Unity" at bounding box center [40, 226] width 5 height 5
click at [54, 242] on label "All Projects" at bounding box center [41, 245] width 27 height 6
click at [27, 242] on input "All Projects" at bounding box center [24, 244] width 5 height 5
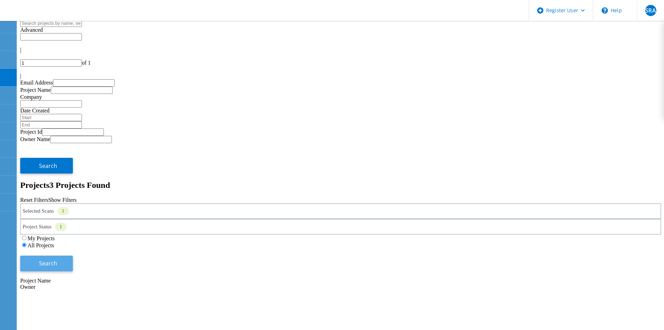
click at [73, 255] on button "Search" at bounding box center [46, 263] width 53 height 16
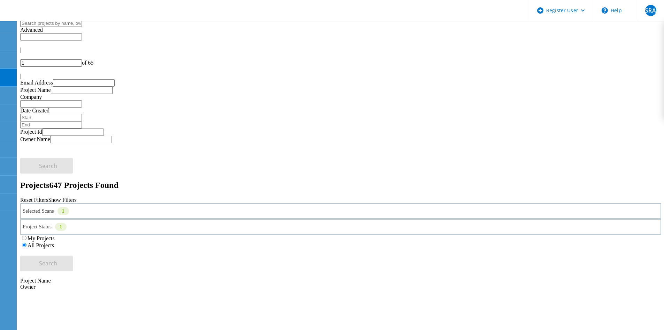
copy span "216874"
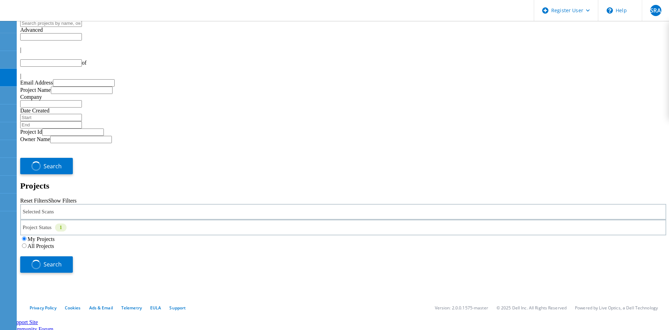
type input "1"
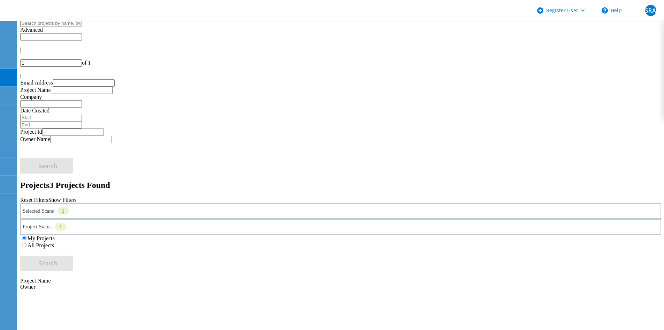
copy span "214827"
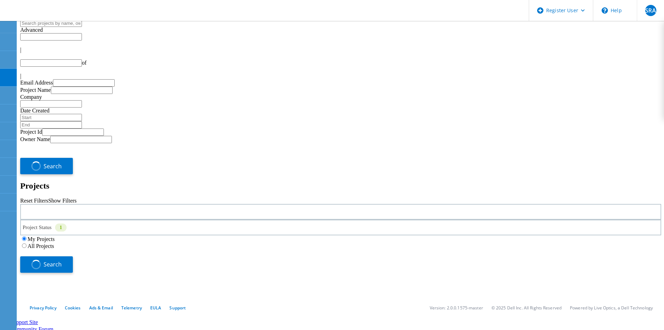
type input "1"
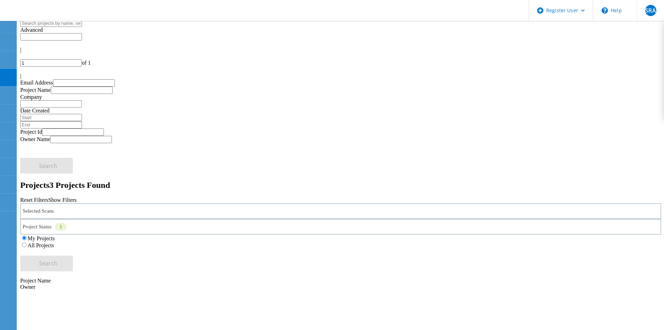
click at [103, 203] on div "Selected Scans" at bounding box center [340, 211] width 641 height 16
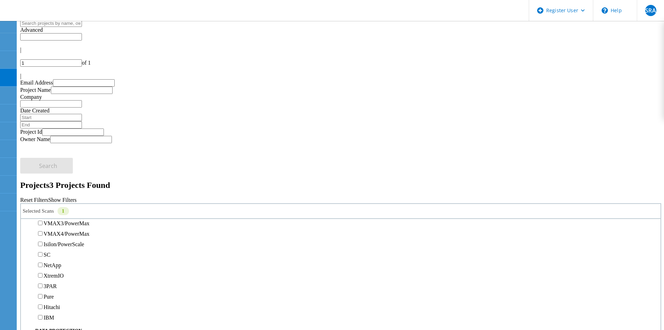
scroll to position [174, 0]
drag, startPoint x: 58, startPoint y: 135, endPoint x: 56, endPoint y: 123, distance: 12.3
click at [58, 199] on label "PowerStore" at bounding box center [57, 202] width 26 height 6
click at [43, 199] on input "PowerStore" at bounding box center [40, 201] width 5 height 5
click at [56, 188] on label "Unity" at bounding box center [50, 191] width 13 height 6
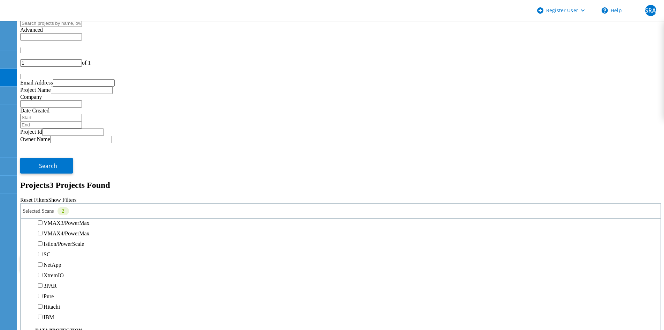
click at [43, 189] on input "Unity" at bounding box center [40, 191] width 5 height 5
click at [73, 255] on button "Search" at bounding box center [46, 263] width 53 height 16
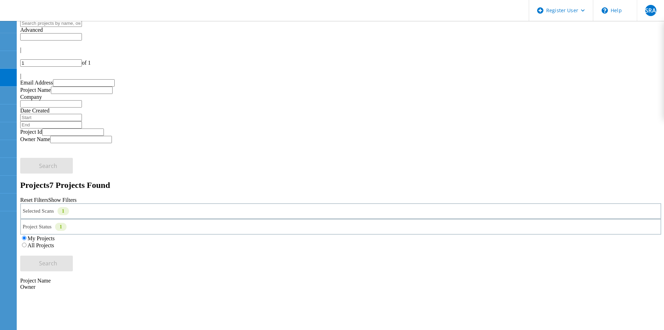
copy span "217264"
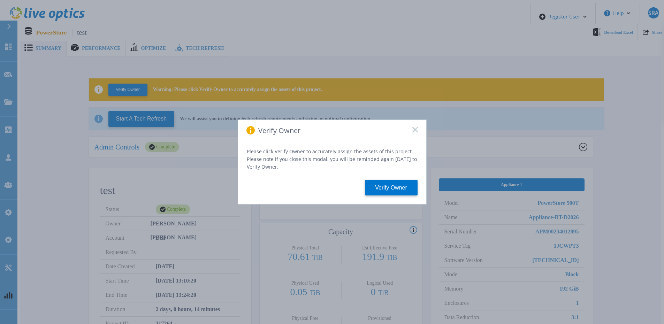
click at [416, 133] on icon at bounding box center [415, 130] width 6 height 6
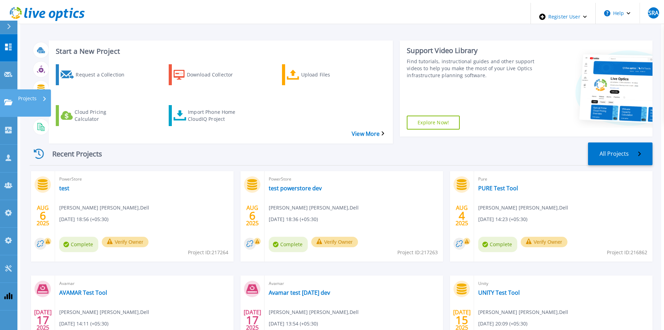
click at [7, 99] on icon at bounding box center [8, 102] width 8 height 6
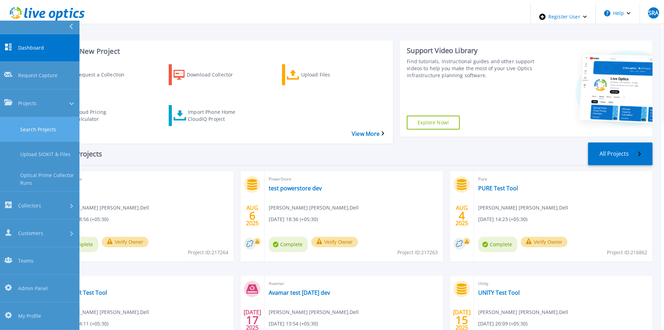
click at [27, 117] on link "Search Projects" at bounding box center [40, 129] width 80 height 25
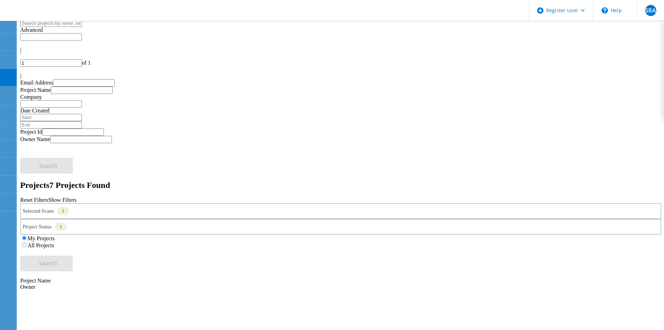
click at [439, 241] on div "All Projects" at bounding box center [340, 244] width 641 height 7
click at [54, 242] on label "All Projects" at bounding box center [41, 245] width 27 height 6
click at [27, 242] on input "All Projects" at bounding box center [24, 244] width 5 height 5
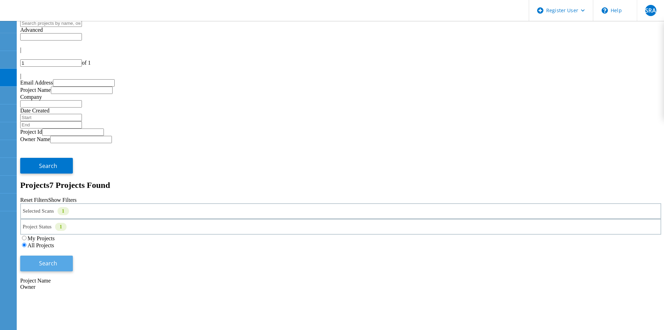
click at [73, 255] on button "Search" at bounding box center [46, 263] width 53 height 16
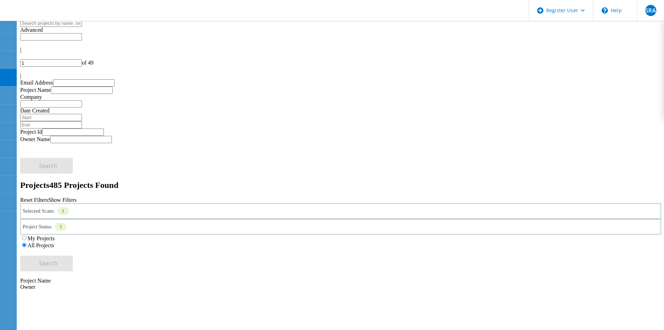
click at [24, 78] on icon at bounding box center [22, 81] width 4 height 6
click at [574, 53] on div at bounding box center [340, 56] width 641 height 6
click at [69, 207] on div "1" at bounding box center [64, 211] width 12 height 8
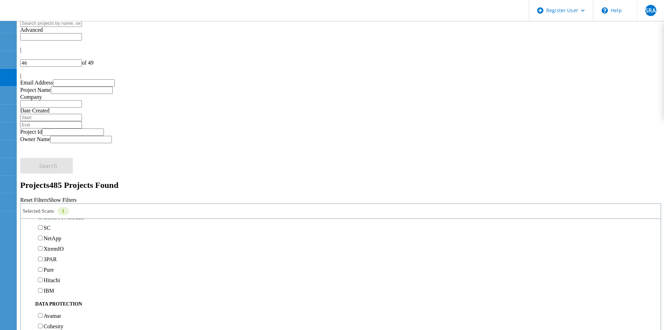
scroll to position [209, 0]
click at [55, 199] on label "PowerStore" at bounding box center [57, 202] width 26 height 6
click at [43, 199] on input "PowerStore" at bounding box center [40, 201] width 5 height 5
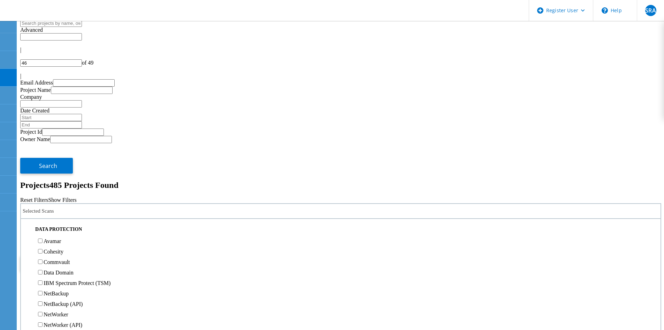
scroll to position [279, 0]
click at [52, 188] on label "Pure" at bounding box center [49, 191] width 10 height 6
click at [43, 189] on input "Pure" at bounding box center [40, 191] width 5 height 5
click at [73, 255] on button "Search" at bounding box center [46, 263] width 53 height 16
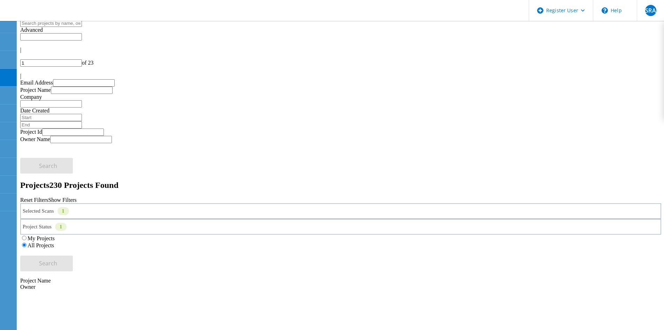
click at [659, 73] on div "|" at bounding box center [340, 76] width 641 height 6
click at [567, 53] on div at bounding box center [340, 56] width 641 height 6
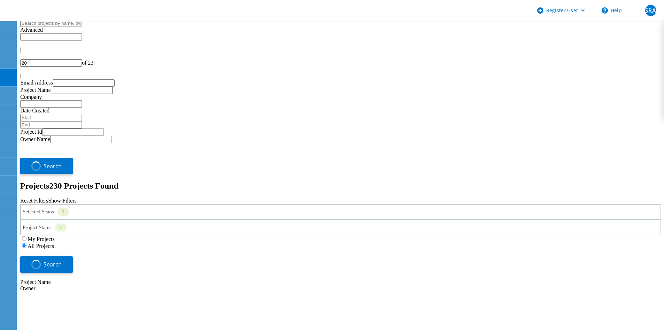
type input "21"
click at [69, 207] on div "1" at bounding box center [64, 211] width 12 height 8
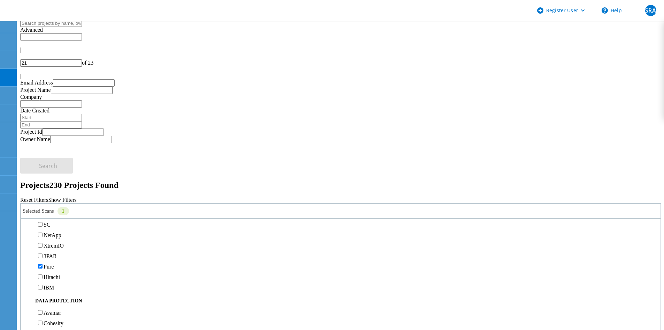
scroll to position [244, 0]
click at [54, 223] on label "Pure" at bounding box center [49, 226] width 10 height 6
click at [43, 224] on input "Pure" at bounding box center [40, 226] width 5 height 5
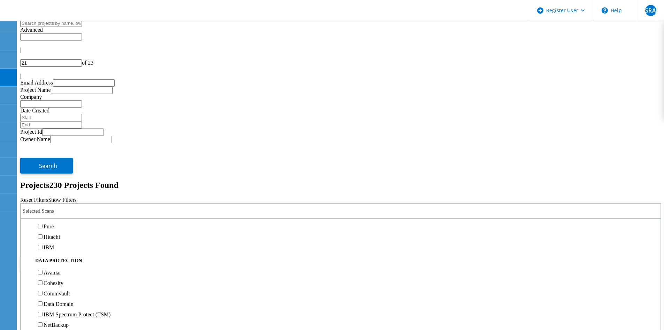
click at [54, 213] on label "3PAR" at bounding box center [50, 216] width 13 height 6
click at [43, 213] on input "3PAR" at bounding box center [40, 215] width 5 height 5
click at [57, 259] on span "Search" at bounding box center [48, 263] width 18 height 8
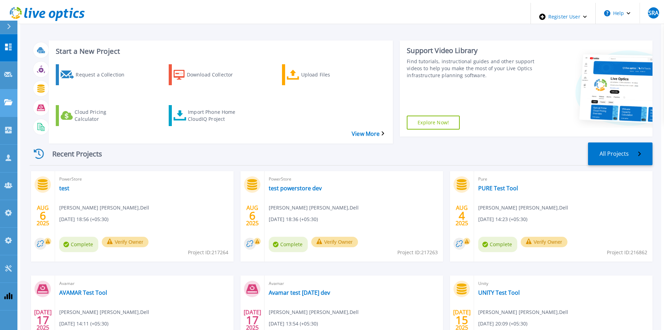
click at [11, 99] on icon at bounding box center [8, 102] width 8 height 6
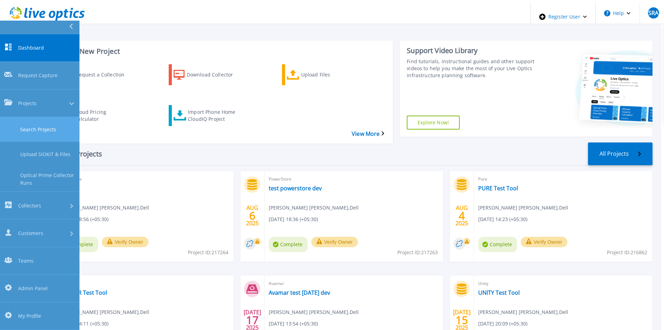
click at [20, 117] on link "Search Projects" at bounding box center [40, 129] width 80 height 25
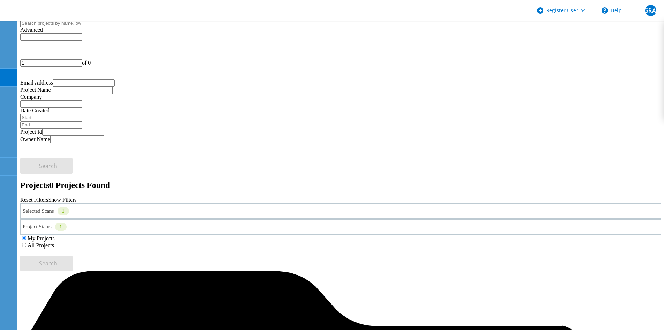
drag, startPoint x: 183, startPoint y: 98, endPoint x: 171, endPoint y: 102, distance: 12.8
click at [184, 203] on div "Selected Scans 1" at bounding box center [340, 211] width 641 height 16
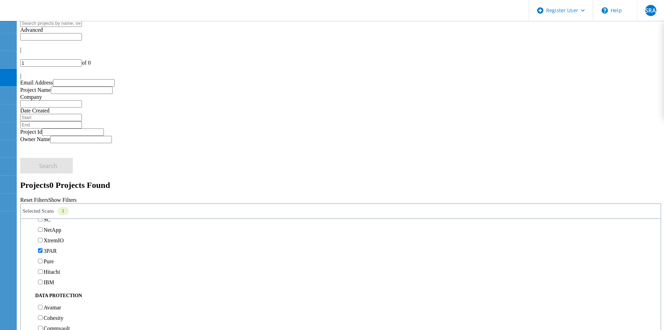
scroll to position [279, 0]
click at [56, 178] on label "3PAR" at bounding box center [50, 181] width 13 height 6
click at [43, 178] on input "3PAR" at bounding box center [40, 180] width 5 height 5
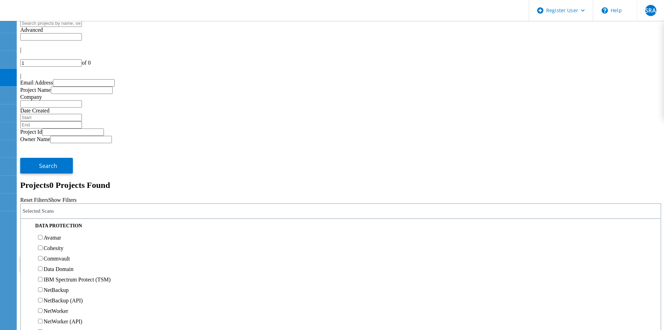
click at [54, 188] on label "Pure" at bounding box center [49, 191] width 10 height 6
click at [43, 189] on input "Pure" at bounding box center [40, 191] width 5 height 5
click at [423, 234] on div "My Projects All Projects" at bounding box center [340, 241] width 641 height 14
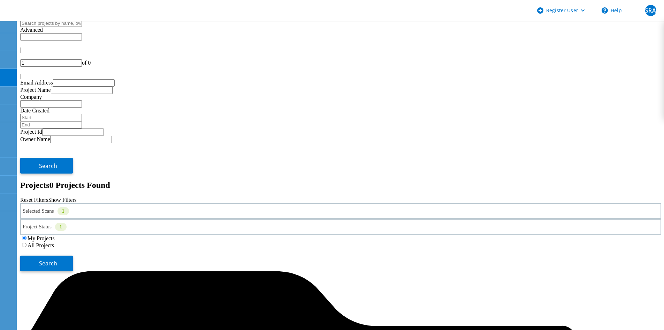
click at [54, 242] on label "All Projects" at bounding box center [41, 245] width 27 height 6
click at [27, 242] on input "All Projects" at bounding box center [24, 244] width 5 height 5
click at [611, 248] on div "Search" at bounding box center [340, 259] width 641 height 23
click at [73, 255] on button "Search" at bounding box center [46, 263] width 53 height 16
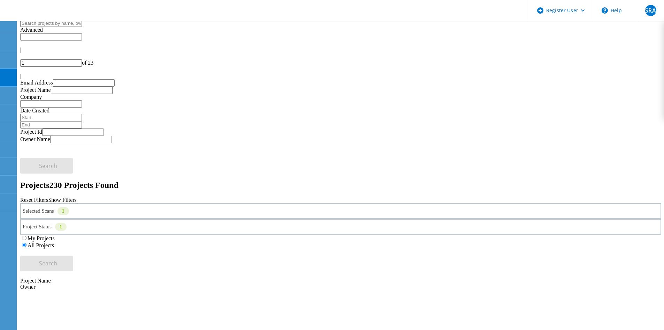
click at [24, 78] on icon at bounding box center [22, 81] width 4 height 6
click at [576, 53] on div at bounding box center [340, 56] width 641 height 6
type input "21"
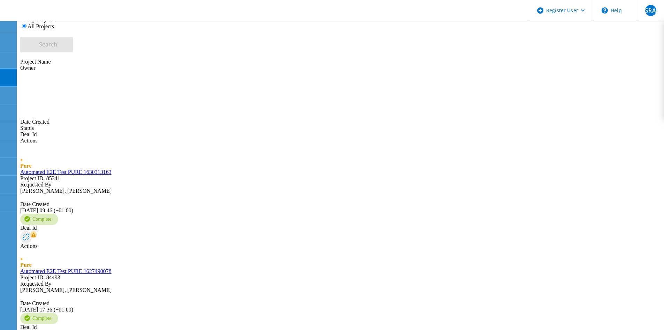
scroll to position [220, 0]
click at [653, 10] on span "SRA" at bounding box center [650, 11] width 10 height 6
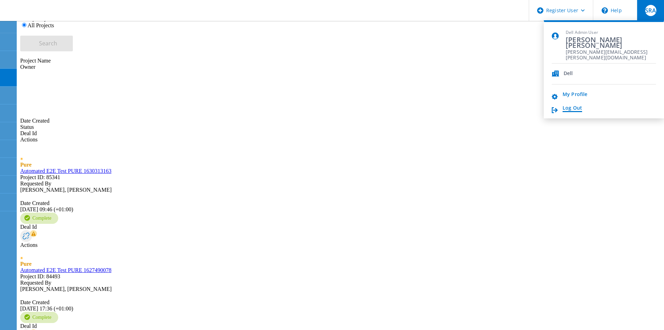
click at [578, 107] on link "Log Out" at bounding box center [573, 108] width 20 height 7
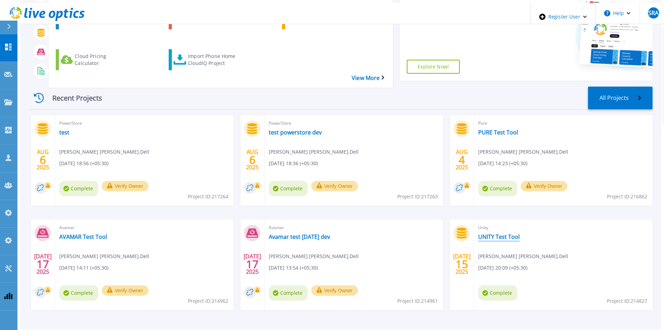
scroll to position [57, 0]
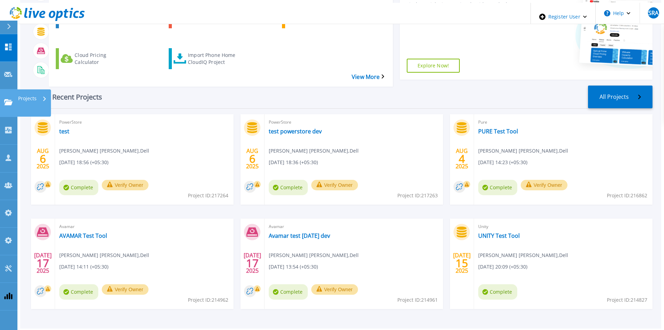
click at [8, 99] on icon at bounding box center [8, 102] width 8 height 6
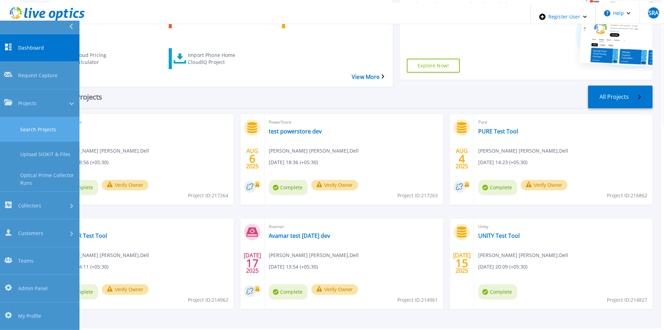
click at [36, 117] on link "Search Projects" at bounding box center [40, 129] width 80 height 25
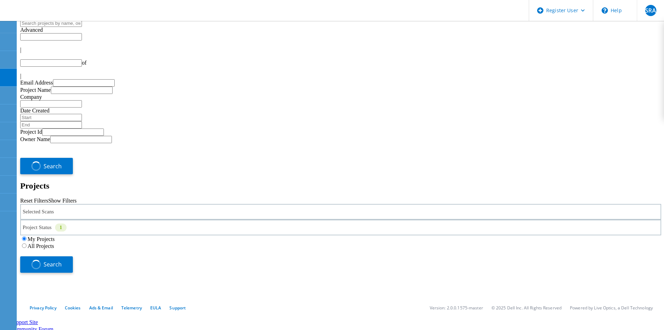
type input "1"
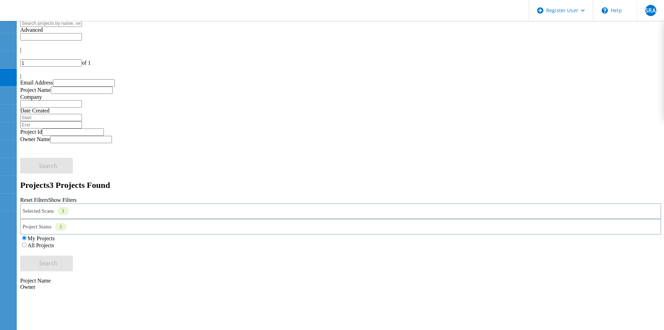
click at [127, 203] on div "Selected Scans 1" at bounding box center [340, 211] width 641 height 16
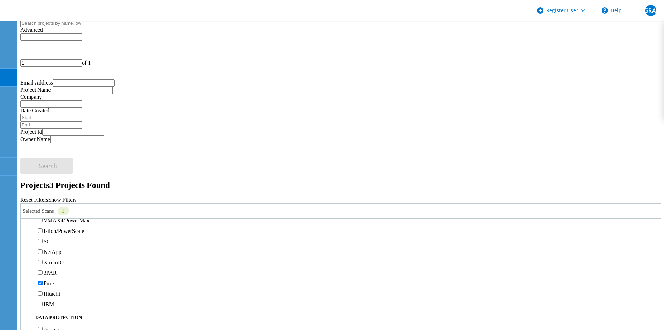
scroll to position [279, 0]
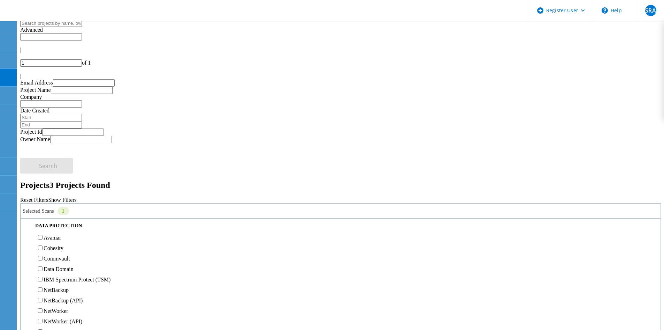
click at [54, 188] on label "Pure" at bounding box center [49, 191] width 10 height 6
click at [43, 189] on input "Pure" at bounding box center [40, 191] width 5 height 5
click at [51, 175] on div "3PAR" at bounding box center [340, 180] width 633 height 10
click at [55, 178] on label "3PAR" at bounding box center [50, 181] width 13 height 6
click at [43, 178] on input "3PAR" at bounding box center [40, 180] width 5 height 5
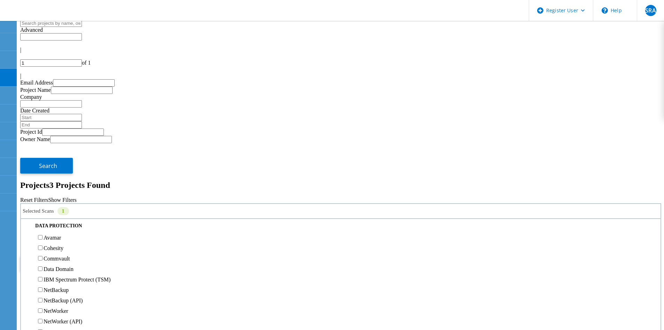
click at [54, 242] on label "All Projects" at bounding box center [41, 245] width 27 height 6
click at [27, 242] on input "All Projects" at bounding box center [24, 244] width 5 height 5
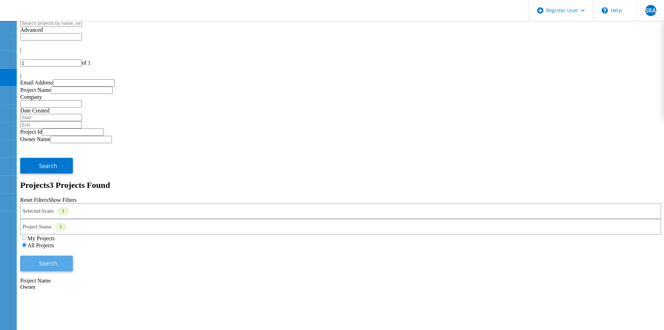
click at [57, 259] on span "Search" at bounding box center [48, 263] width 18 height 8
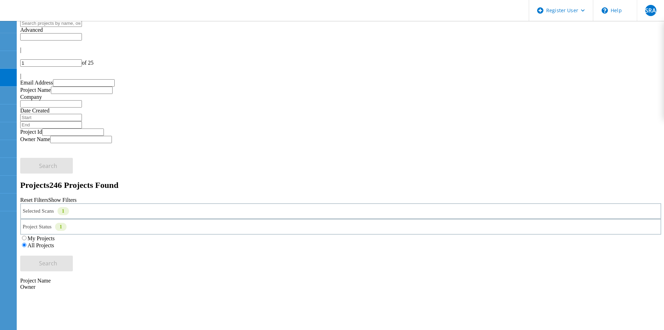
click at [55, 235] on label "My Projects" at bounding box center [41, 238] width 27 height 6
click at [27, 235] on input "My Projects" at bounding box center [24, 237] width 5 height 5
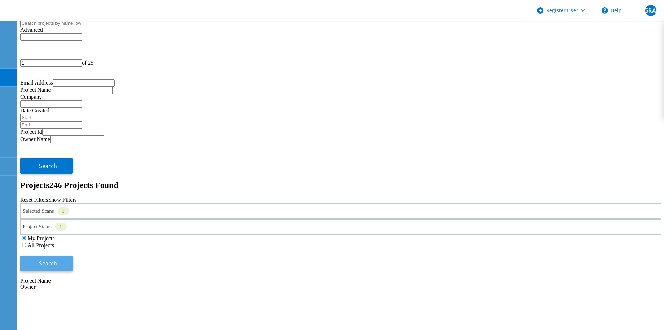
click at [73, 255] on button "Search" at bounding box center [46, 263] width 53 height 16
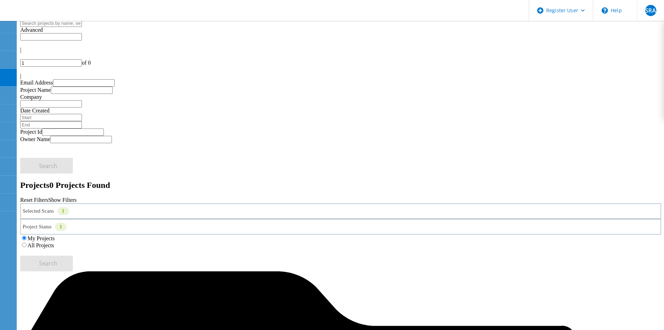
click at [54, 242] on label "All Projects" at bounding box center [41, 245] width 27 height 6
click at [27, 242] on input "All Projects" at bounding box center [24, 244] width 5 height 5
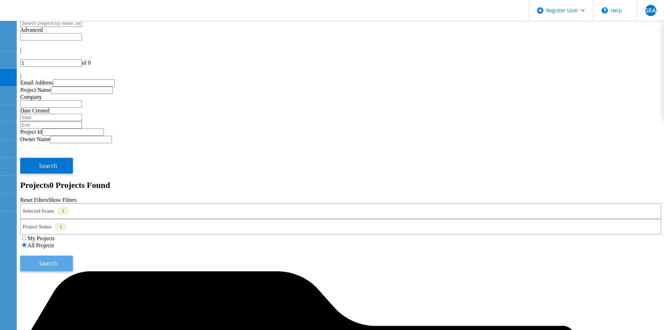
click at [57, 259] on span "Search" at bounding box center [48, 263] width 18 height 8
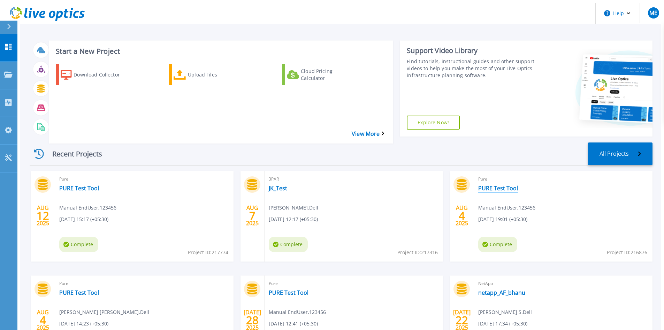
drag, startPoint x: 78, startPoint y: 167, endPoint x: 499, endPoint y: 168, distance: 421.2
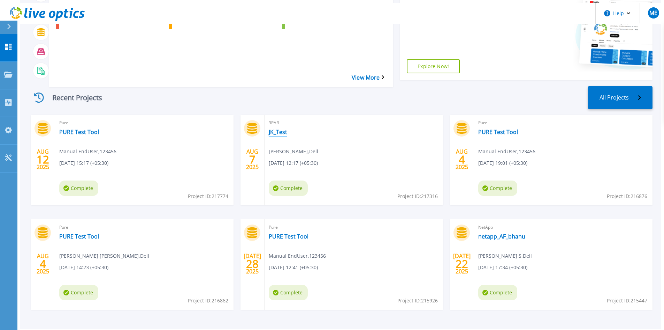
scroll to position [57, 0]
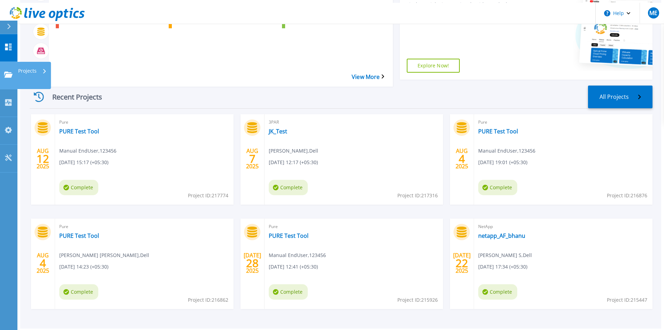
click at [10, 71] on icon at bounding box center [8, 74] width 8 height 6
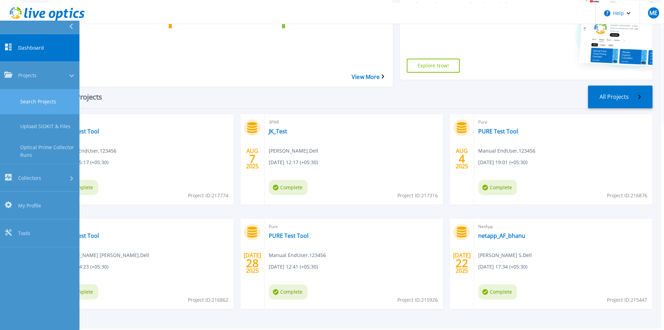
click at [42, 89] on link "Search Projects" at bounding box center [40, 101] width 80 height 25
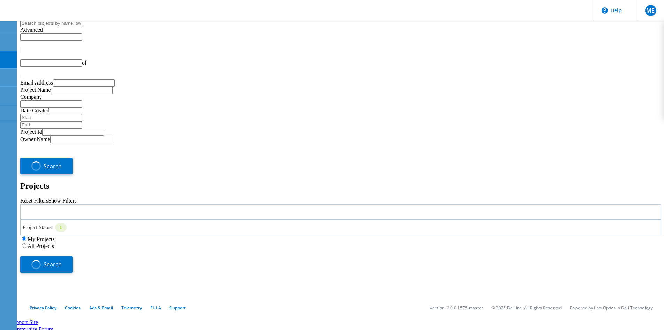
type input "1"
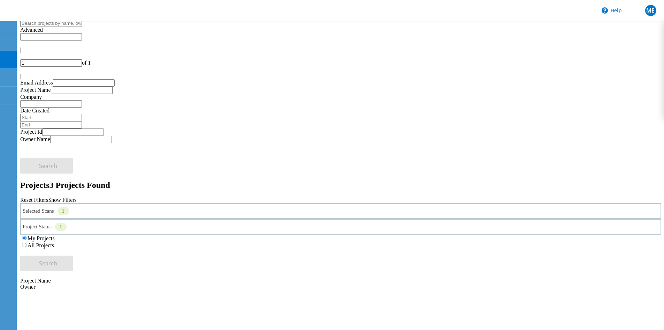
click at [168, 203] on div "Selected Scans 1" at bounding box center [340, 211] width 641 height 16
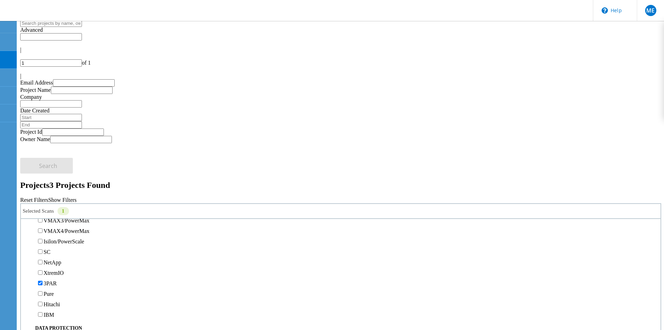
scroll to position [174, 0]
click at [57, 186] on div "Unity" at bounding box center [340, 191] width 633 height 10
click at [59, 186] on div "Unity" at bounding box center [340, 191] width 633 height 10
click at [56, 188] on label "Unity" at bounding box center [50, 191] width 13 height 6
click at [43, 189] on input "Unity" at bounding box center [40, 191] width 5 height 5
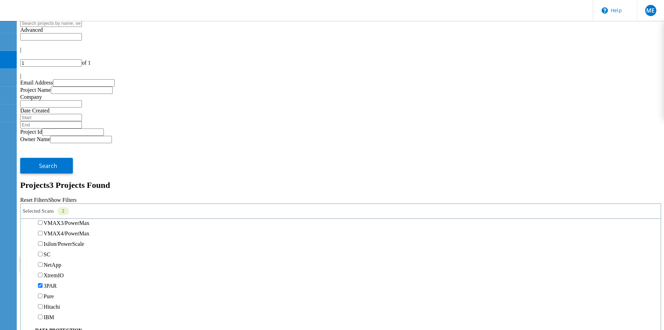
click at [286, 219] on div "Project Status 1 In Progress Complete Published Anonymous Archived Error" at bounding box center [340, 227] width 641 height 16
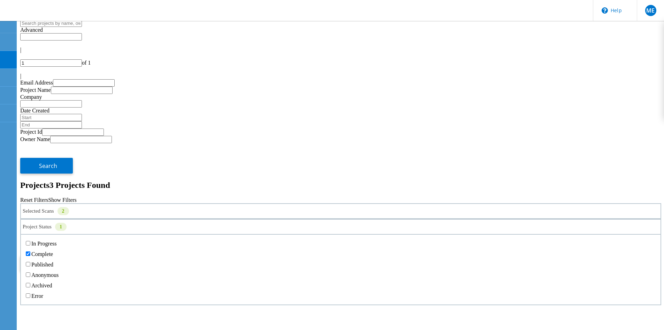
click at [295, 219] on div "Project Status 1" at bounding box center [340, 227] width 641 height 16
click at [54, 242] on label "All Projects" at bounding box center [41, 245] width 27 height 6
click at [27, 242] on input "All Projects" at bounding box center [24, 244] width 5 height 5
click at [57, 259] on span "Search" at bounding box center [48, 263] width 18 height 8
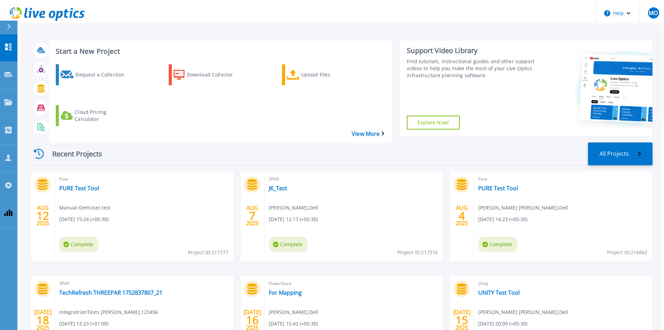
scroll to position [35, 0]
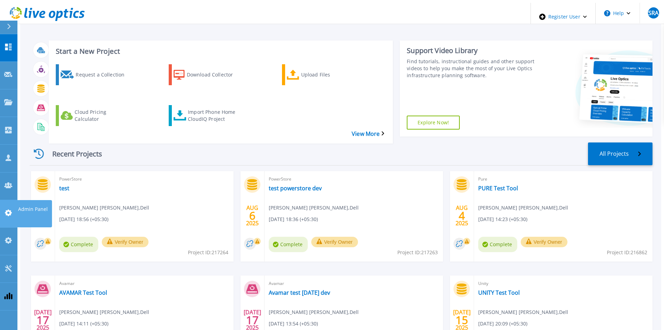
click at [6, 209] on icon at bounding box center [8, 212] width 7 height 7
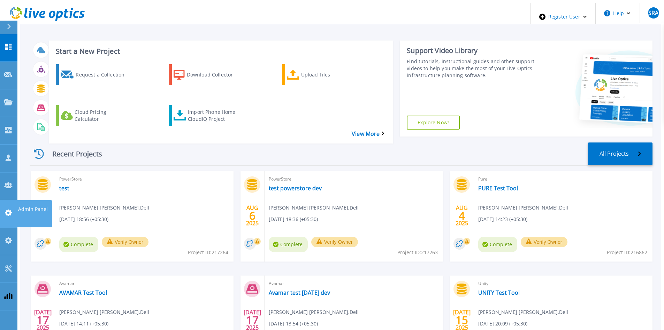
click at [9, 209] on icon at bounding box center [8, 212] width 8 height 7
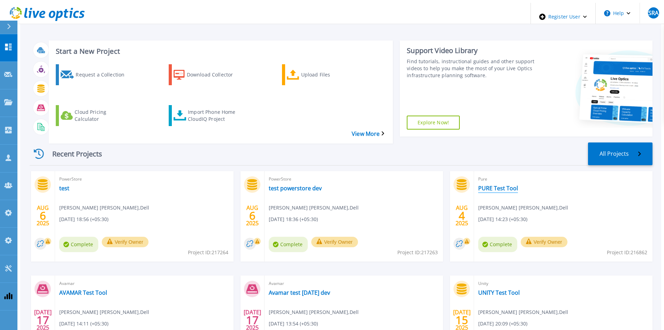
click at [481, 184] on link "PURE Test Tool" at bounding box center [498, 187] width 40 height 7
click at [6, 99] on icon at bounding box center [8, 102] width 8 height 6
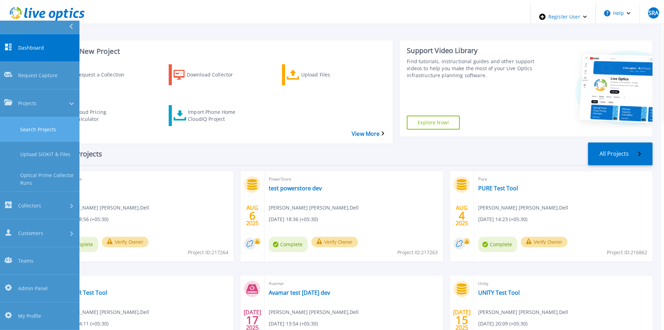
click at [28, 117] on link "Search Projects" at bounding box center [40, 129] width 80 height 25
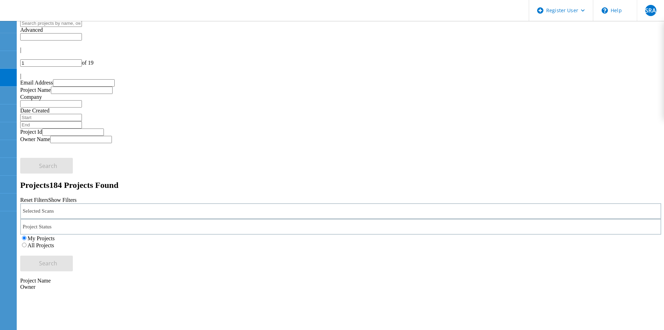
click at [148, 203] on div "Selected Scans" at bounding box center [340, 211] width 641 height 16
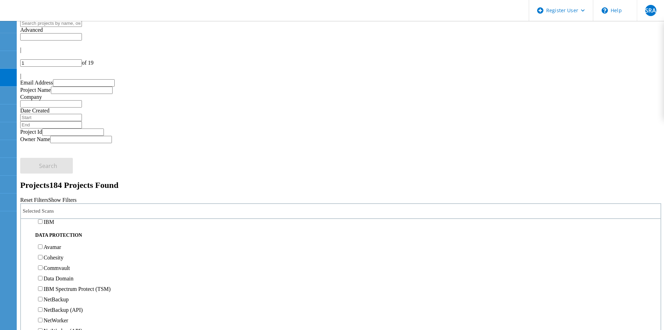
scroll to position [279, 0]
click at [54, 188] on label "Pure" at bounding box center [49, 191] width 10 height 6
click at [43, 189] on input "Pure" at bounding box center [40, 191] width 5 height 5
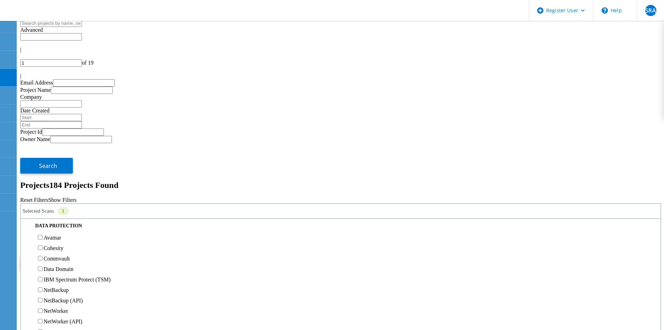
click at [54, 242] on label "All Projects" at bounding box center [41, 245] width 27 height 6
click at [27, 242] on input "All Projects" at bounding box center [24, 244] width 5 height 5
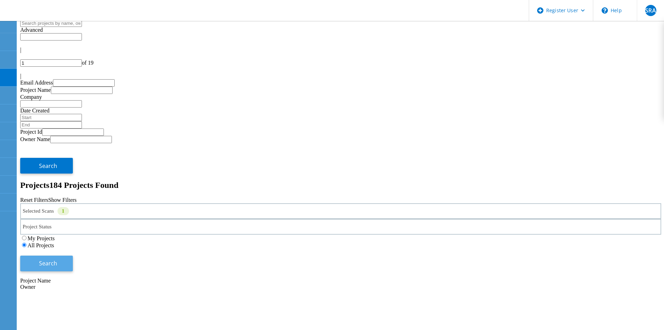
click at [73, 255] on button "Search" at bounding box center [46, 263] width 53 height 16
click at [650, 73] on div "|" at bounding box center [340, 76] width 641 height 6
click at [578, 59] on div "27 of 27" at bounding box center [340, 62] width 641 height 7
click at [577, 53] on div at bounding box center [340, 56] width 641 height 6
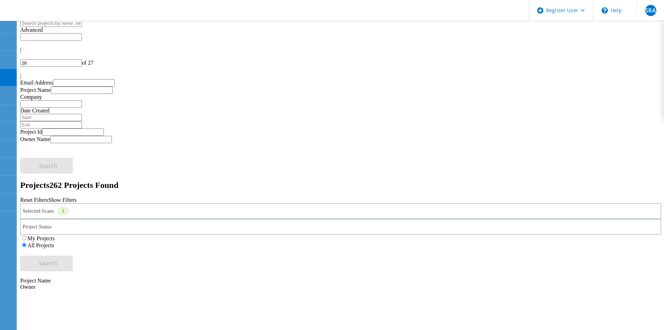
click at [577, 53] on div at bounding box center [340, 56] width 641 height 6
type input "25"
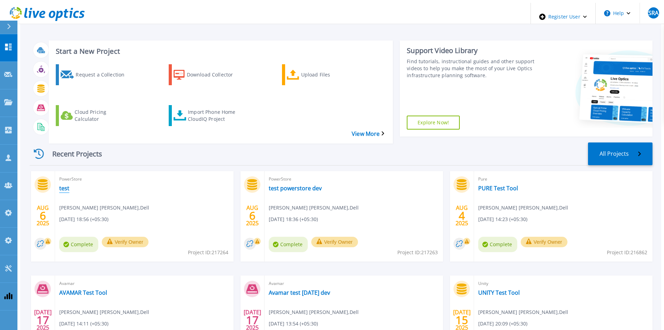
click at [59, 184] on link "test" at bounding box center [64, 187] width 10 height 7
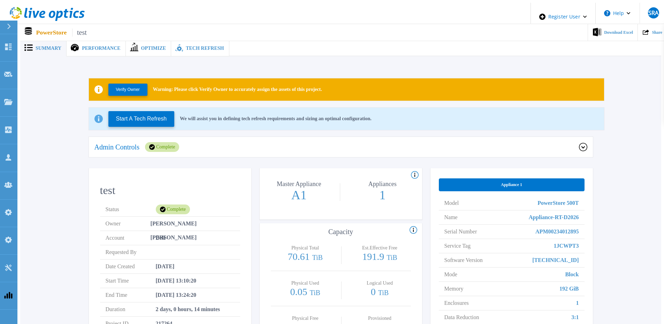
click at [3, 29] on button at bounding box center [8, 28] width 17 height 14
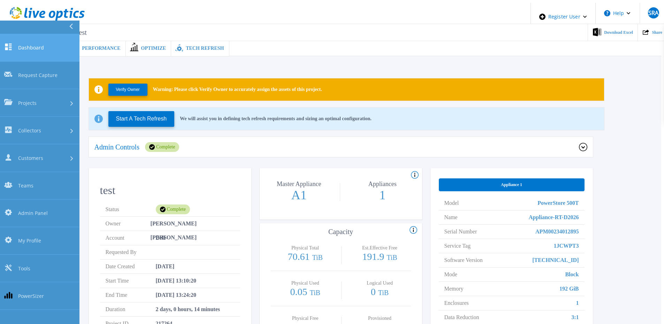
click at [6, 44] on icon at bounding box center [8, 47] width 7 height 7
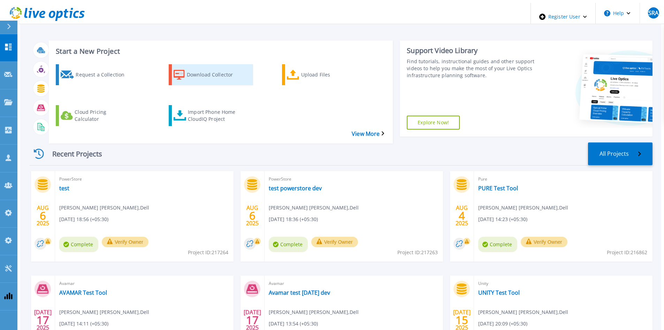
click at [211, 77] on div "Download Collector" at bounding box center [215, 74] width 56 height 17
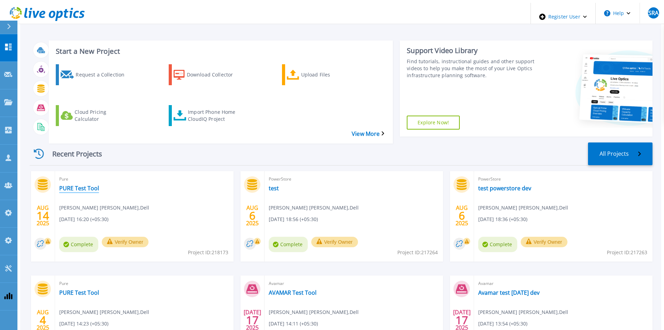
click at [79, 184] on link "PURE Test Tool" at bounding box center [79, 187] width 40 height 7
click at [381, 142] on div "Recent Projects All Projects" at bounding box center [341, 153] width 623 height 23
click at [20, 77] on div "Start a New Project Request a Collection Download Collector Upload Files Cloud …" at bounding box center [340, 194] width 641 height 382
drag, startPoint x: 14, startPoint y: 76, endPoint x: 13, endPoint y: 82, distance: 6.1
click at [15, 89] on link "Projects Projects" at bounding box center [8, 103] width 17 height 28
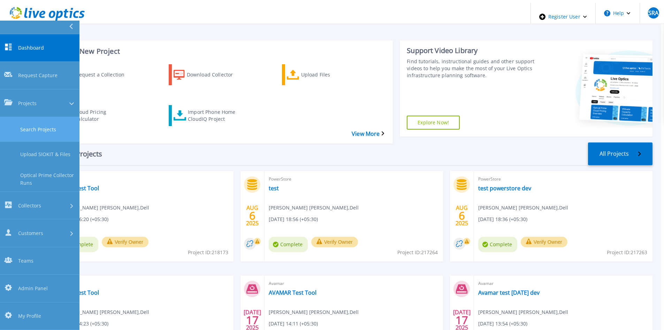
click at [18, 117] on link "Search Projects" at bounding box center [40, 129] width 80 height 25
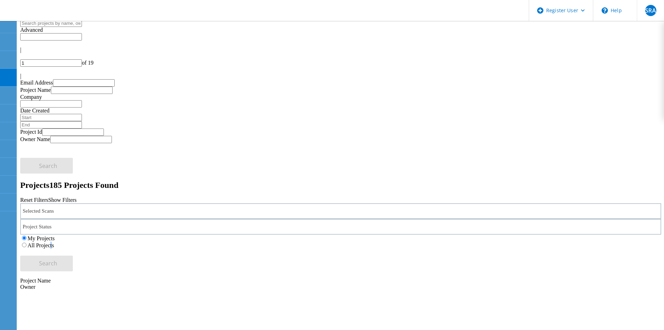
click at [54, 242] on label "All Projects" at bounding box center [41, 245] width 27 height 6
click at [27, 242] on input "All Projects" at bounding box center [24, 244] width 5 height 5
click at [214, 219] on div "Project Status" at bounding box center [340, 227] width 641 height 16
click at [53, 251] on label "Complete" at bounding box center [42, 254] width 22 height 6
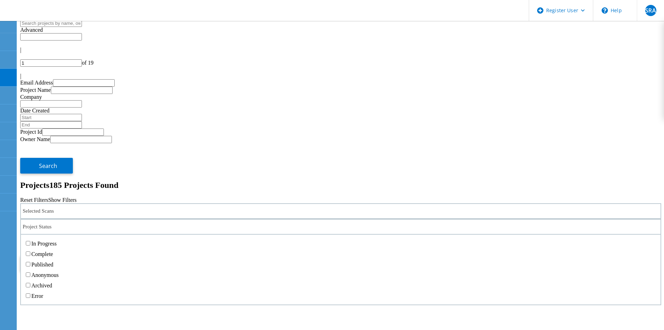
click at [30, 251] on input "Complete" at bounding box center [28, 253] width 5 height 5
click at [174, 203] on div "Selected Scans" at bounding box center [340, 211] width 641 height 16
click at [173, 203] on div "Selected Scans" at bounding box center [340, 211] width 641 height 16
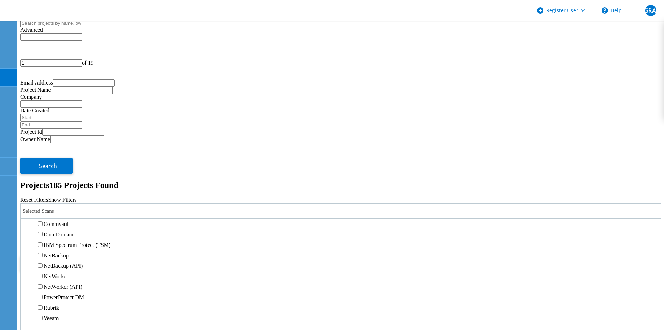
scroll to position [314, 0]
click at [56, 143] on label "3PAR" at bounding box center [50, 146] width 13 height 6
click at [43, 143] on input "3PAR" at bounding box center [40, 145] width 5 height 5
click at [73, 255] on button "Search" at bounding box center [46, 263] width 53 height 16
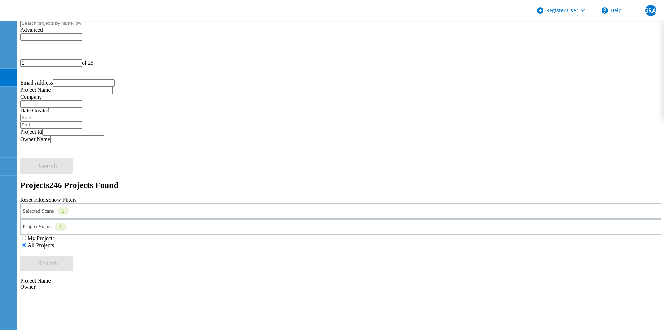
click at [24, 71] on icon at bounding box center [22, 74] width 4 height 6
click at [659, 73] on div "|" at bounding box center [340, 76] width 641 height 6
click at [648, 67] on div at bounding box center [340, 70] width 641 height 6
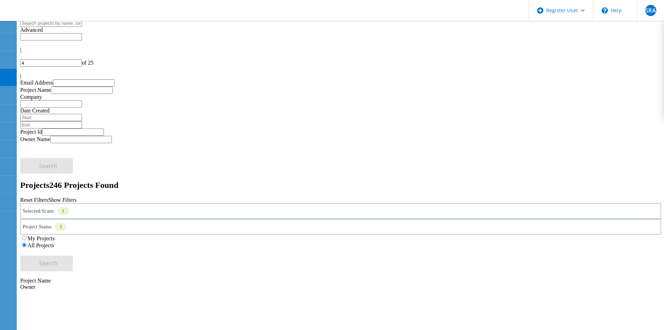
click at [648, 67] on div at bounding box center [340, 70] width 641 height 6
type input "5"
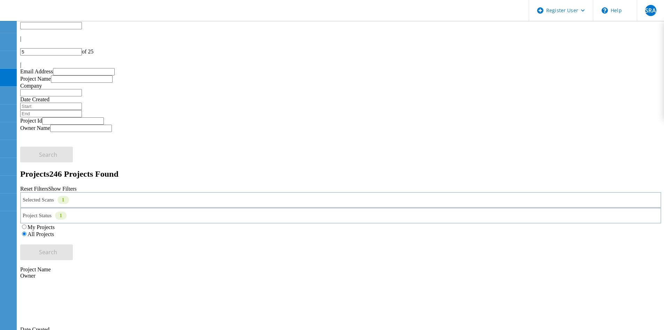
scroll to position [0, 0]
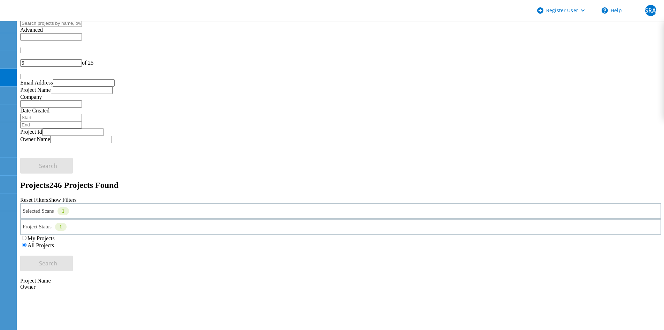
click at [156, 203] on div "Selected Scans 1" at bounding box center [340, 211] width 641 height 16
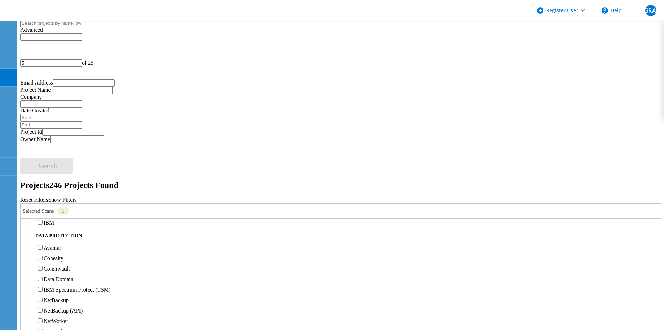
scroll to position [279, 0]
click at [55, 175] on div "3PAR" at bounding box center [340, 180] width 633 height 10
drag, startPoint x: 55, startPoint y: 169, endPoint x: 56, endPoint y: 155, distance: 14.0
click at [54, 188] on label "Pure" at bounding box center [49, 191] width 10 height 6
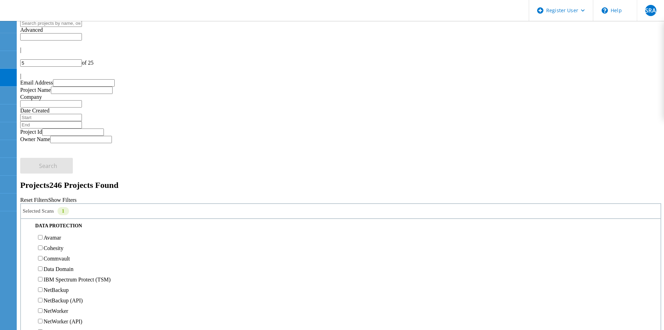
click at [43, 189] on input "Pure" at bounding box center [40, 191] width 5 height 5
click at [56, 178] on label "3PAR" at bounding box center [50, 181] width 13 height 6
click at [43, 178] on input "3PAR" at bounding box center [40, 180] width 5 height 5
click at [73, 255] on button "Search" at bounding box center [46, 263] width 53 height 16
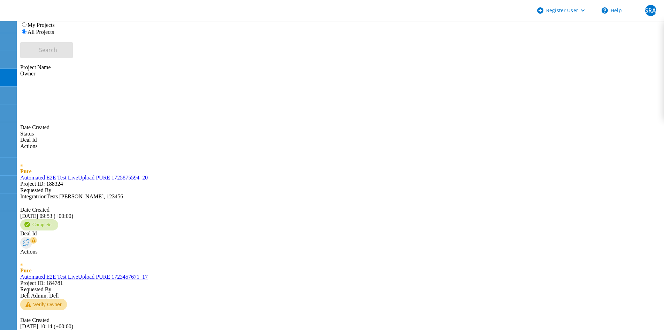
scroll to position [213, 0]
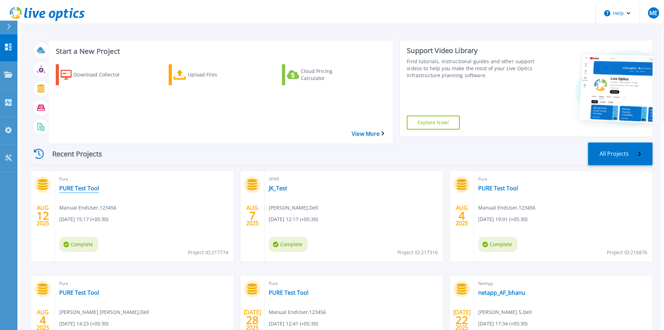
click at [77, 184] on link "PURE Test Tool" at bounding box center [79, 187] width 40 height 7
